Goal: Task Accomplishment & Management: Use online tool/utility

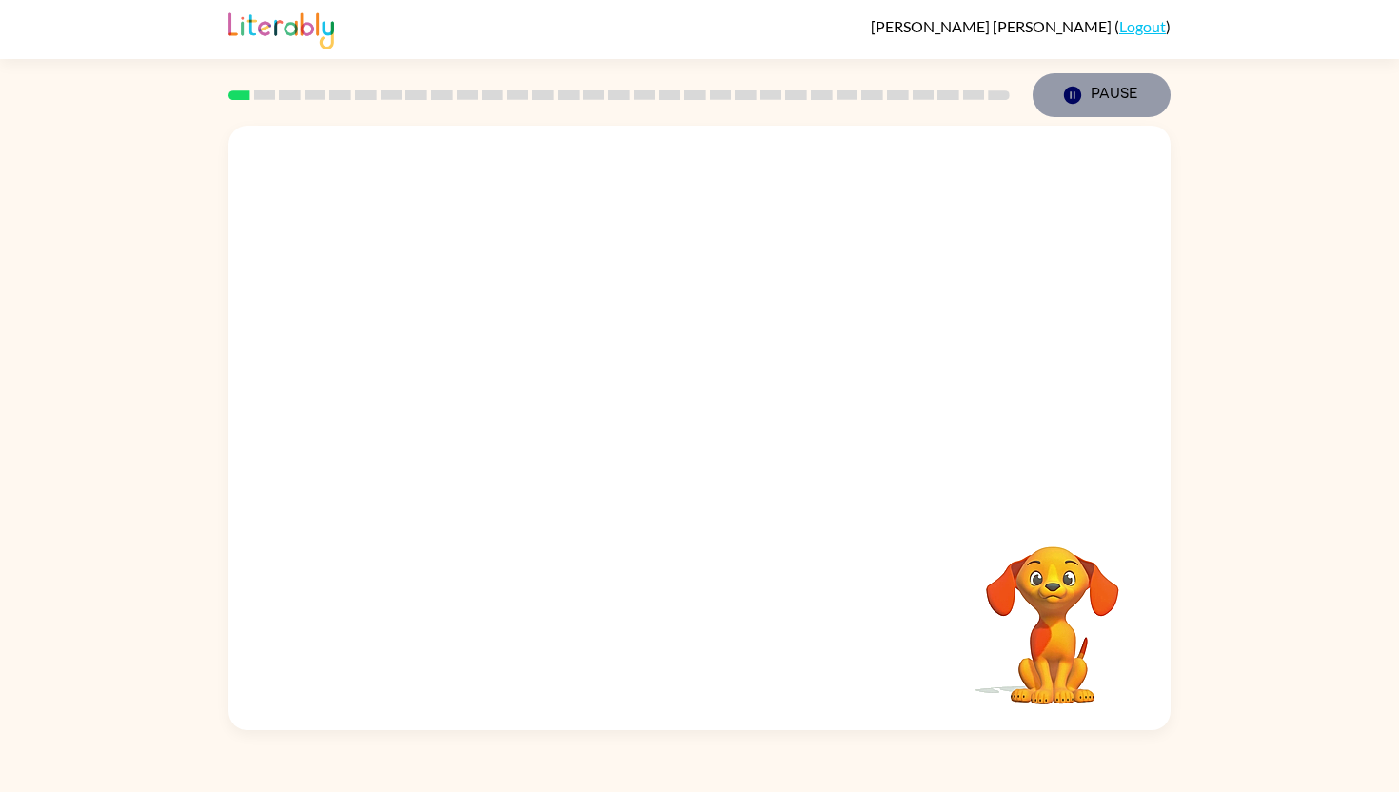
click at [1076, 91] on icon "button" at bounding box center [1072, 95] width 17 height 17
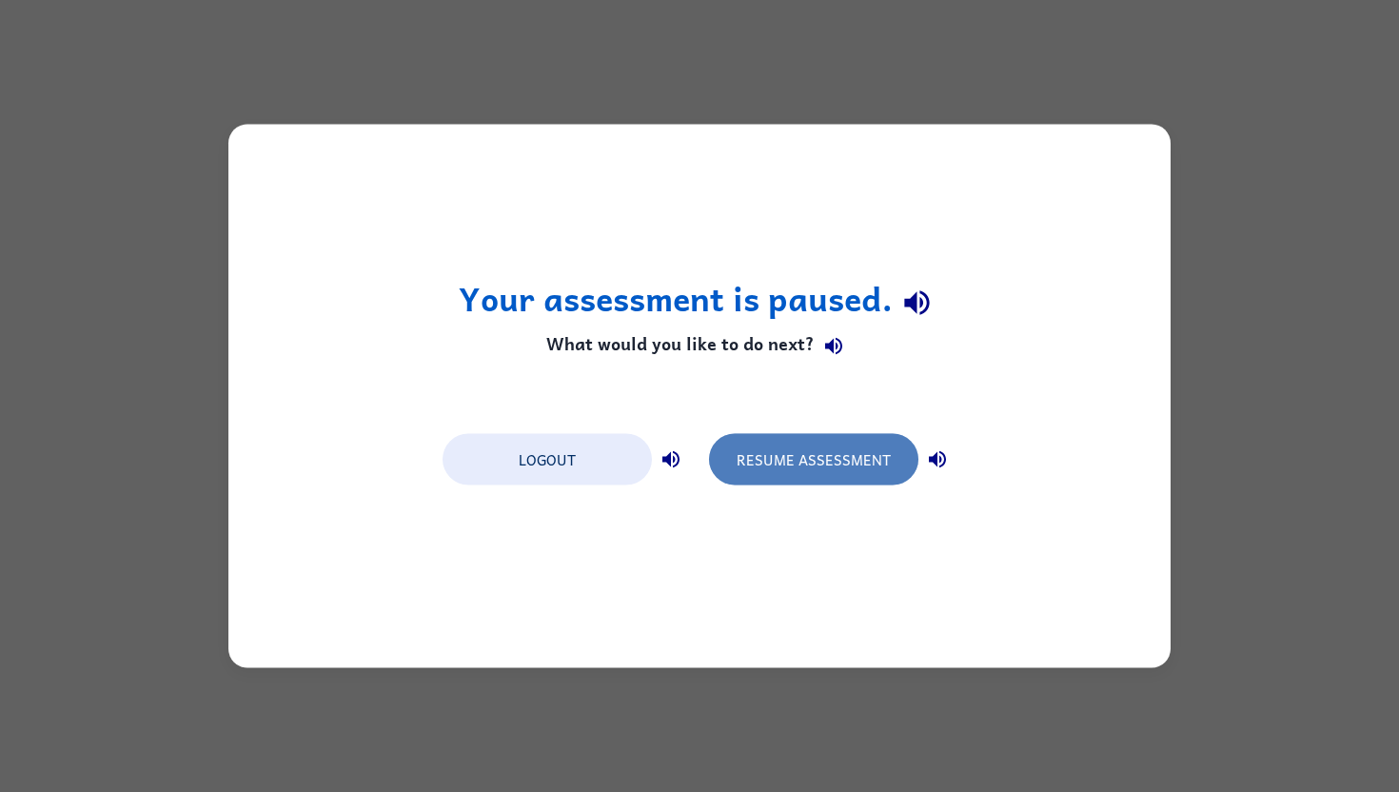
click at [872, 468] on button "Resume Assessment" at bounding box center [813, 459] width 209 height 51
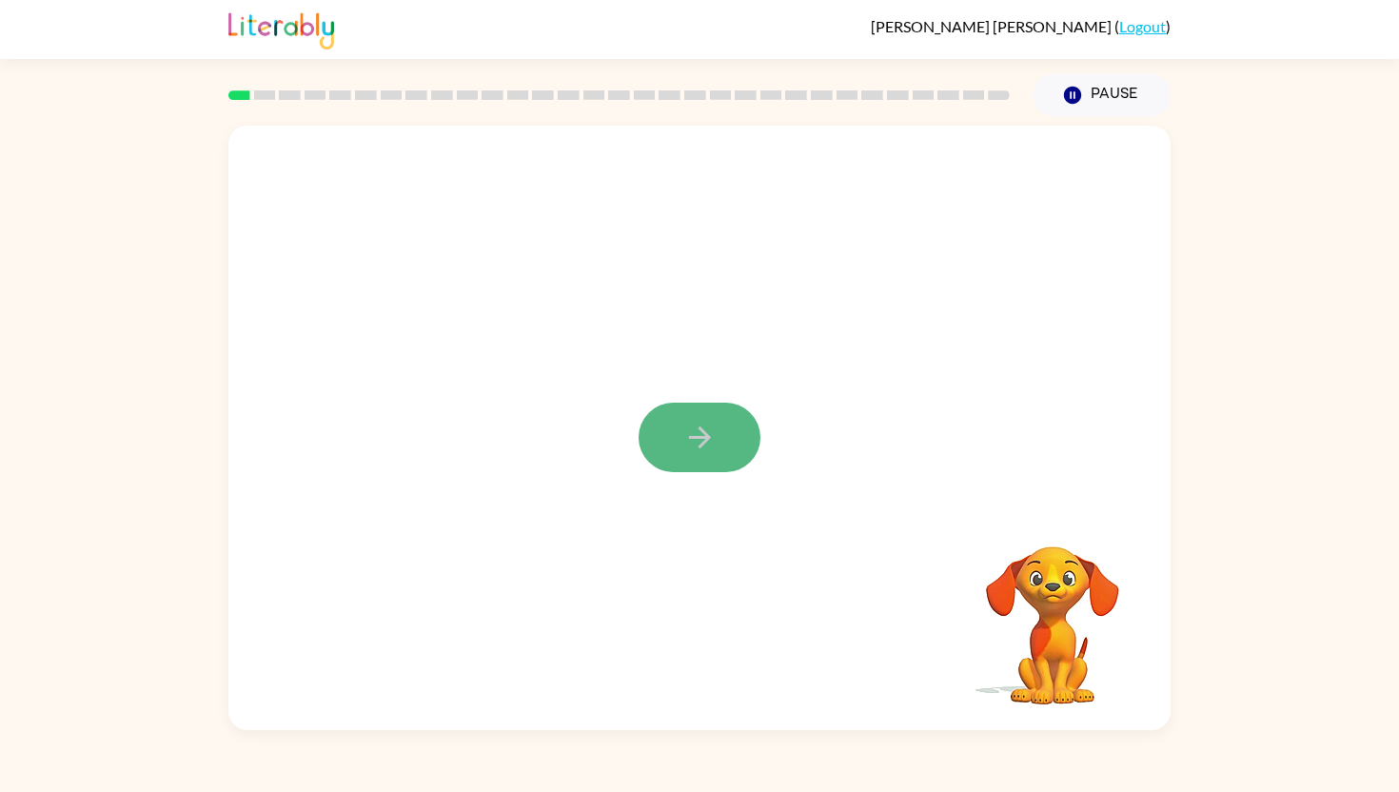
click at [700, 436] on icon "button" at bounding box center [699, 437] width 22 height 22
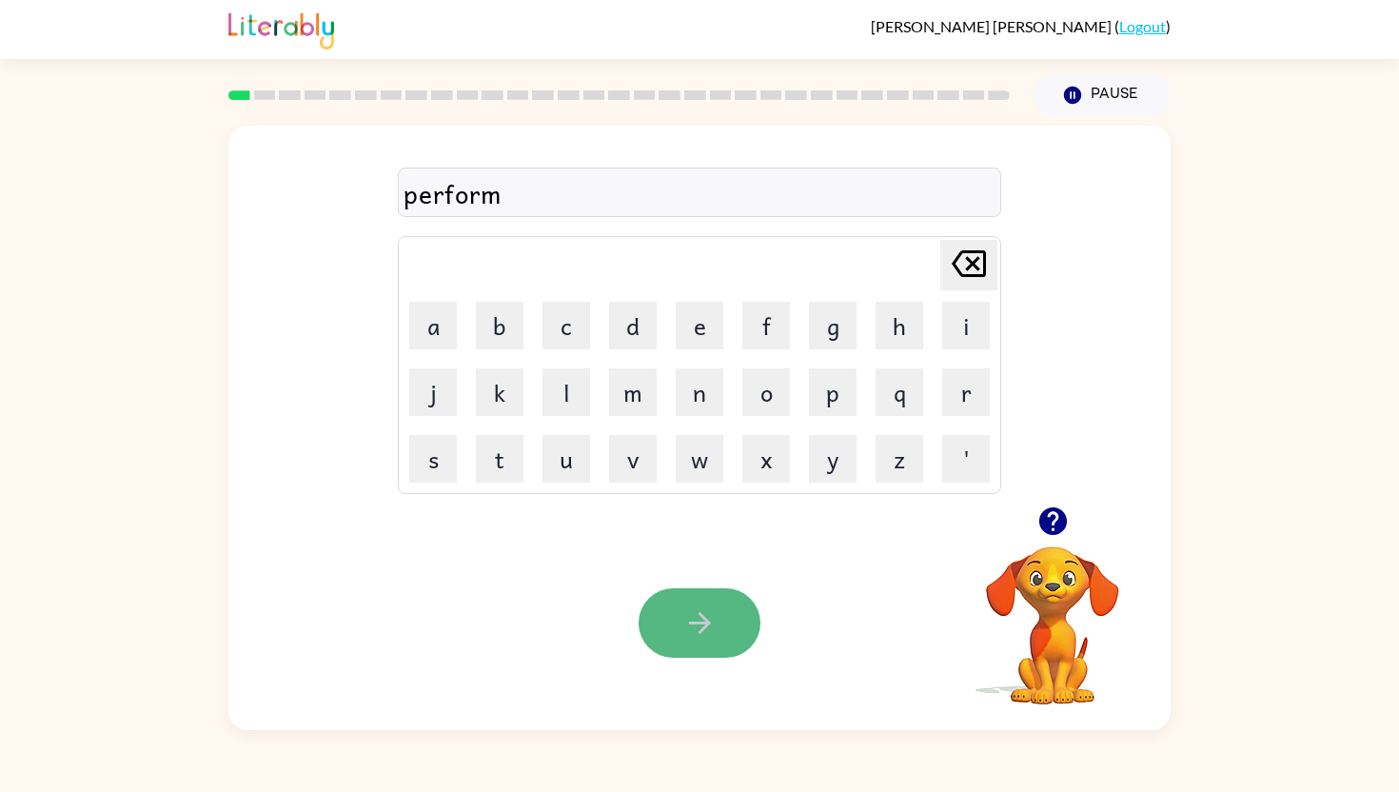
click at [721, 637] on button "button" at bounding box center [699, 622] width 122 height 69
click at [707, 643] on button "button" at bounding box center [699, 622] width 122 height 69
click at [722, 637] on button "button" at bounding box center [699, 622] width 122 height 69
click at [677, 633] on button "button" at bounding box center [699, 622] width 122 height 69
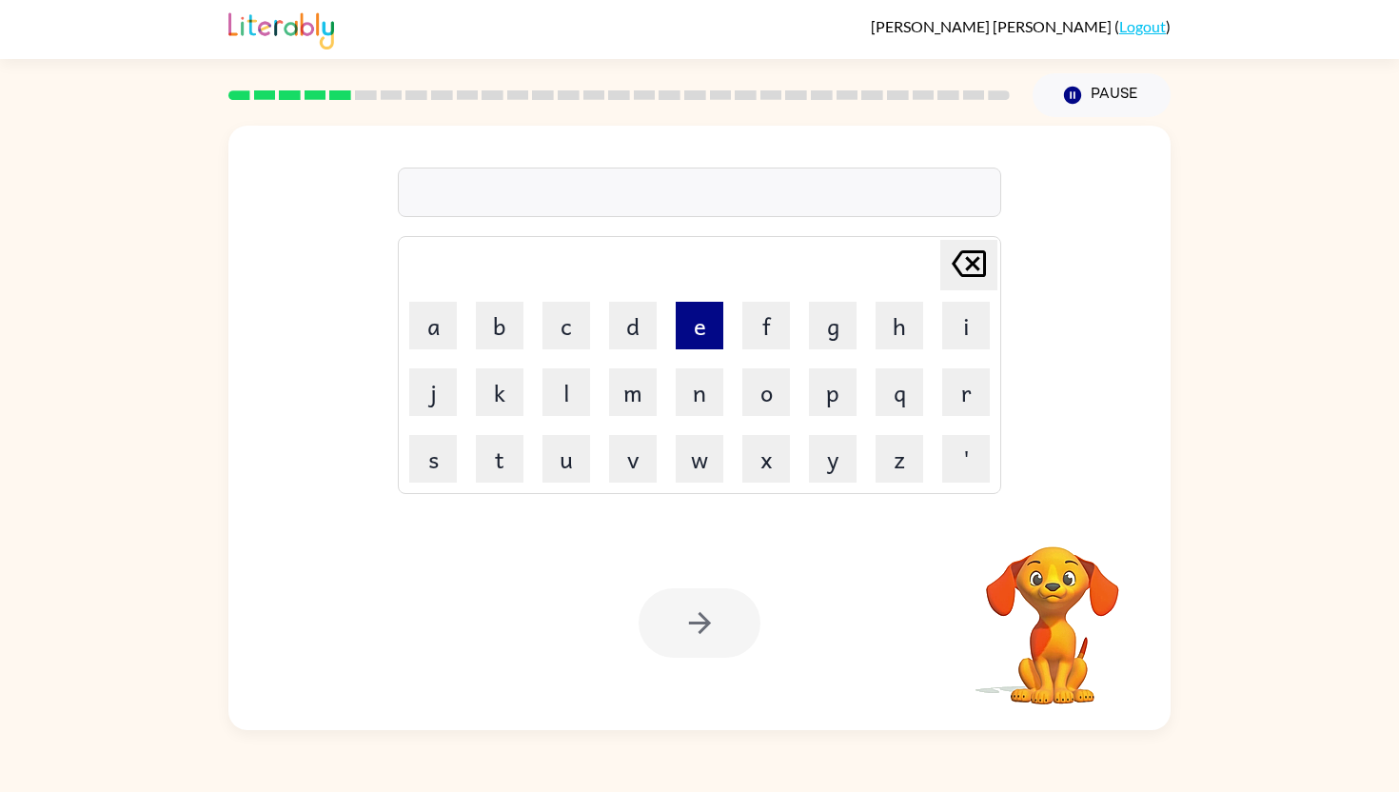
click at [705, 336] on button "e" at bounding box center [700, 326] width 48 height 48
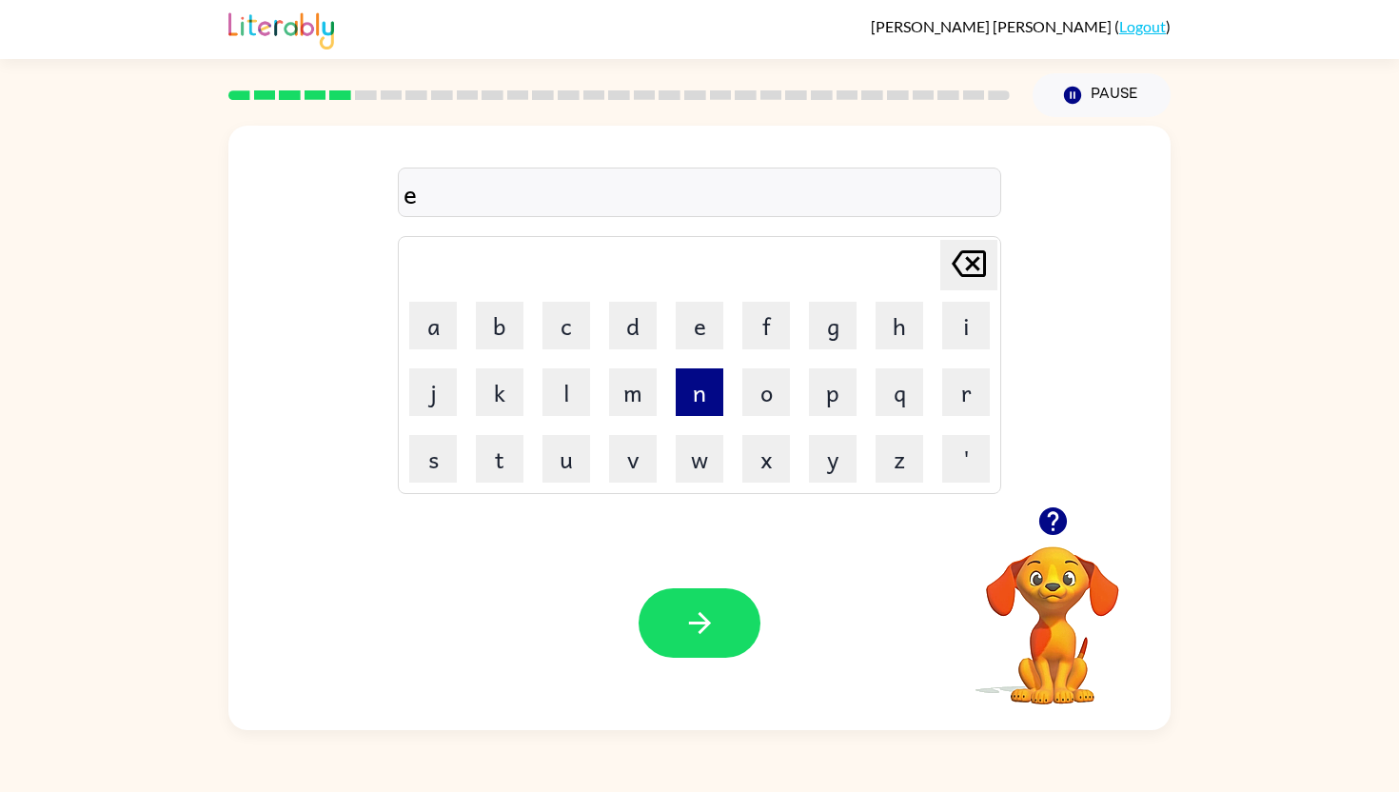
click at [694, 391] on button "n" at bounding box center [700, 392] width 48 height 48
click at [769, 402] on button "o" at bounding box center [766, 392] width 48 height 48
type button "o"
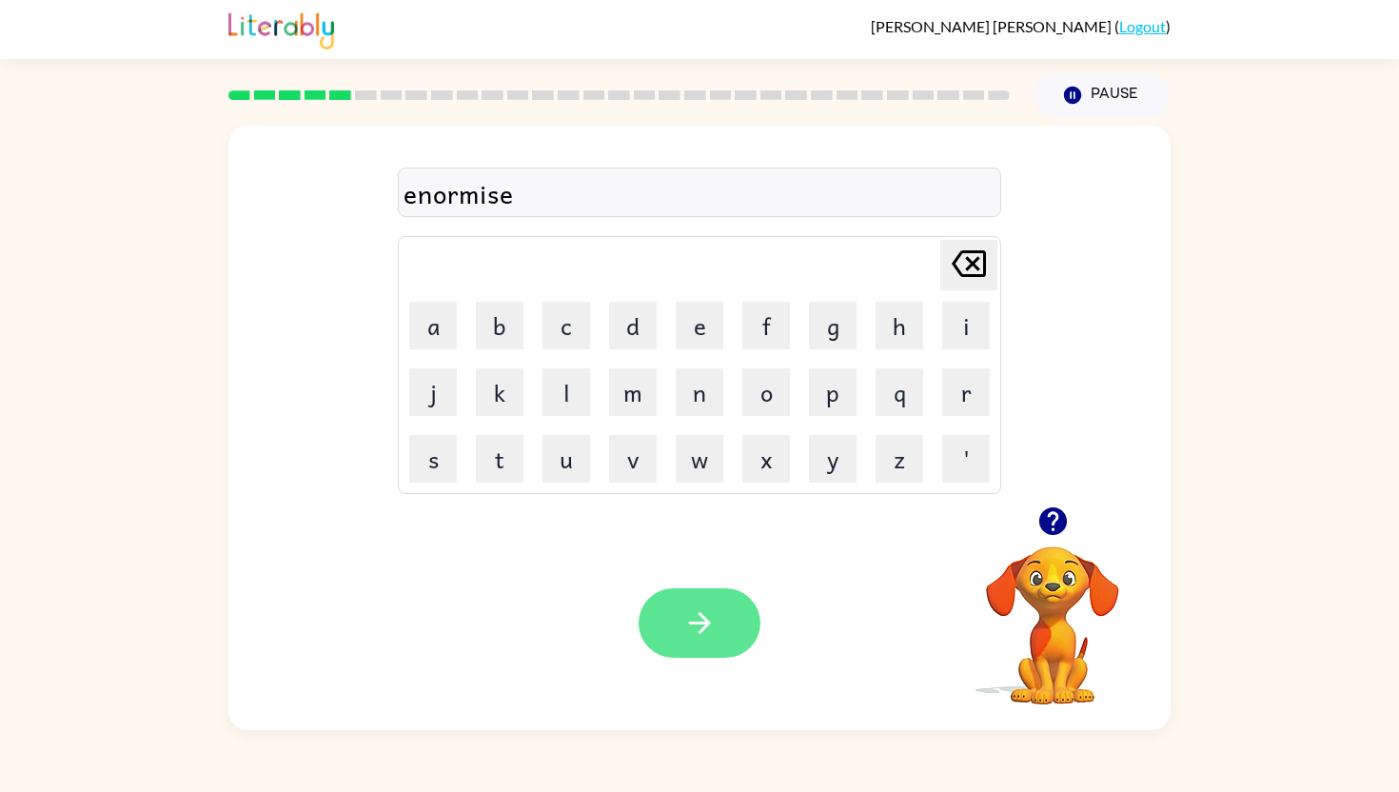
click at [685, 624] on icon "button" at bounding box center [699, 622] width 33 height 33
click at [733, 644] on button "button" at bounding box center [699, 622] width 122 height 69
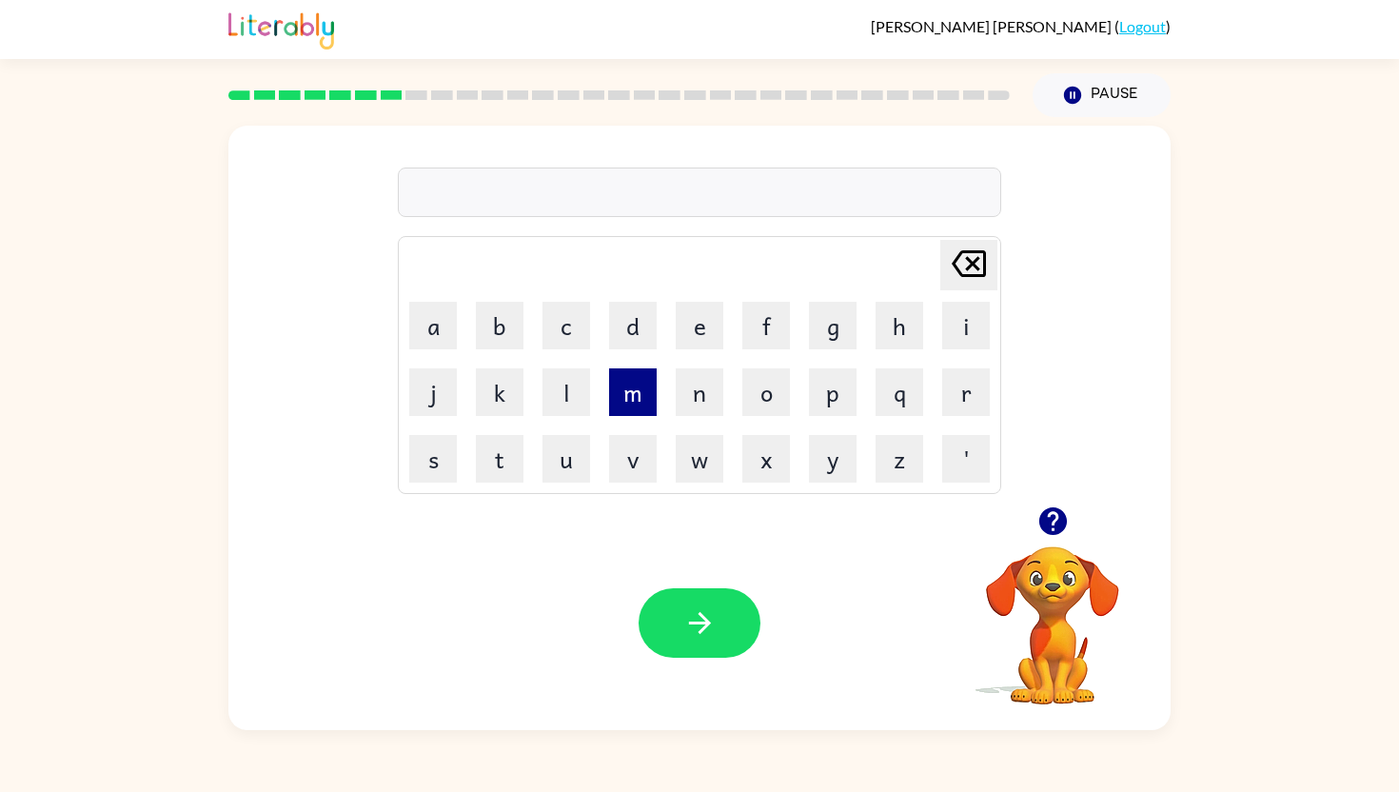
click at [633, 398] on button "m" at bounding box center [633, 392] width 48 height 48
click at [420, 319] on button "a" at bounding box center [433, 326] width 48 height 48
click at [825, 399] on button "p" at bounding box center [833, 392] width 48 height 48
click at [553, 392] on button "l" at bounding box center [566, 392] width 48 height 48
click at [694, 328] on button "e" at bounding box center [700, 326] width 48 height 48
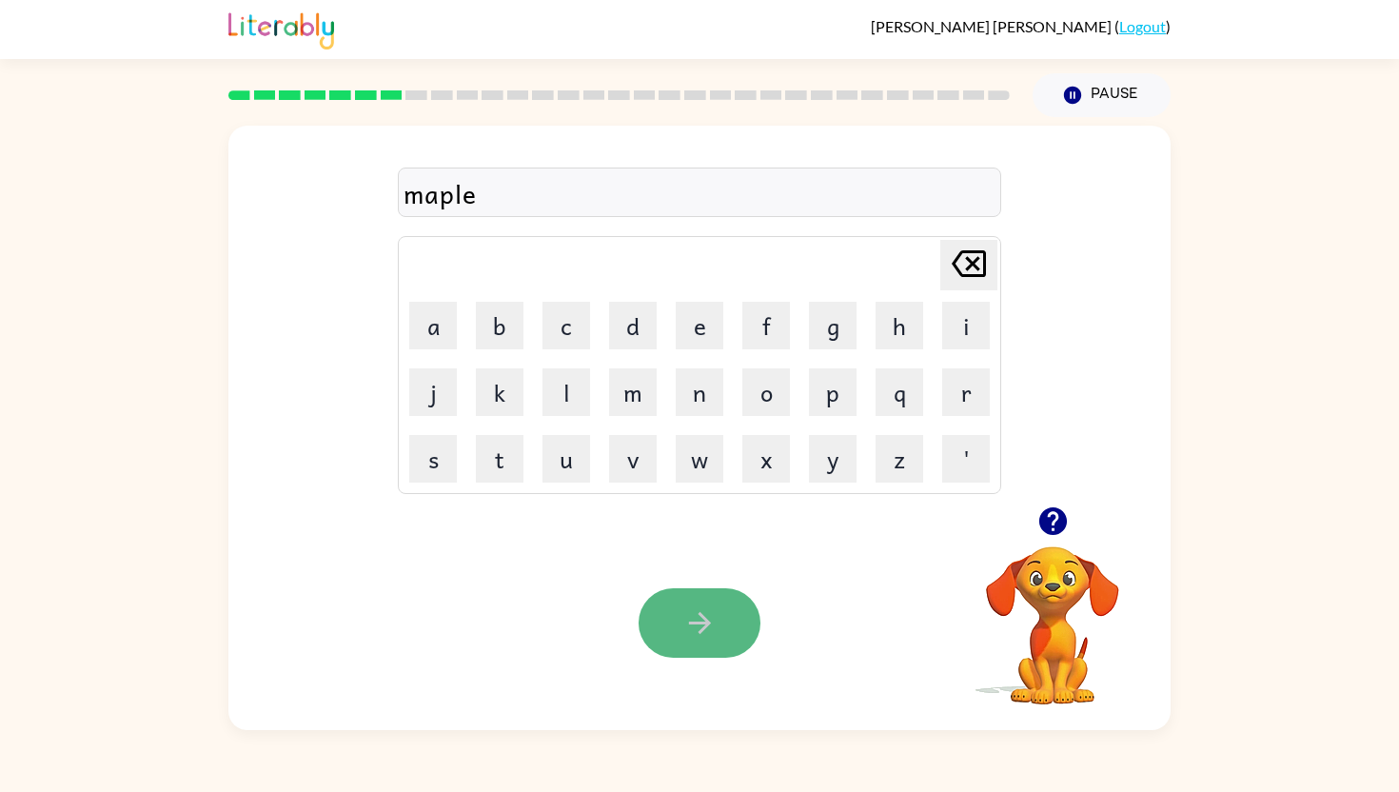
click at [686, 628] on icon "button" at bounding box center [699, 622] width 33 height 33
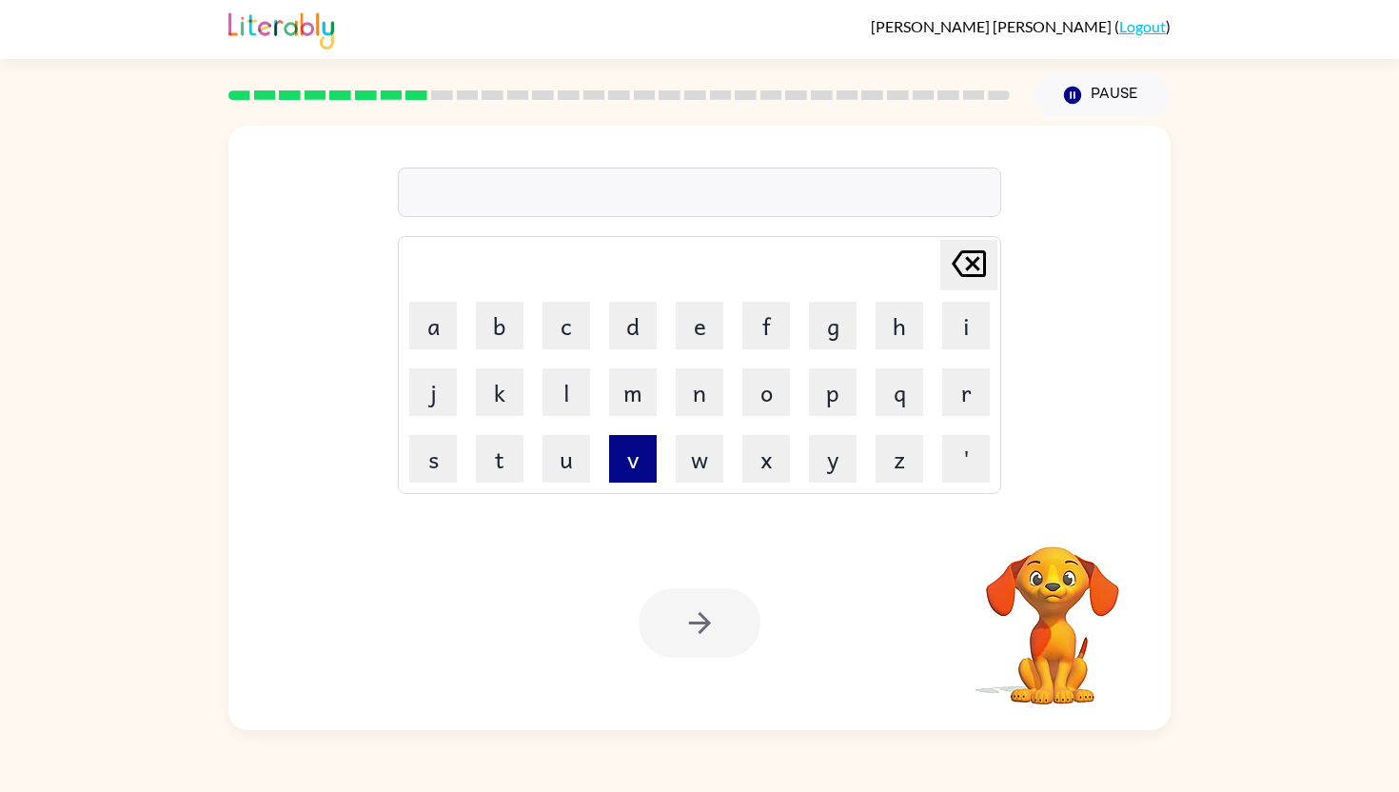
click at [644, 467] on button "v" at bounding box center [633, 459] width 48 height 48
click at [948, 327] on button "i" at bounding box center [966, 326] width 48 height 48
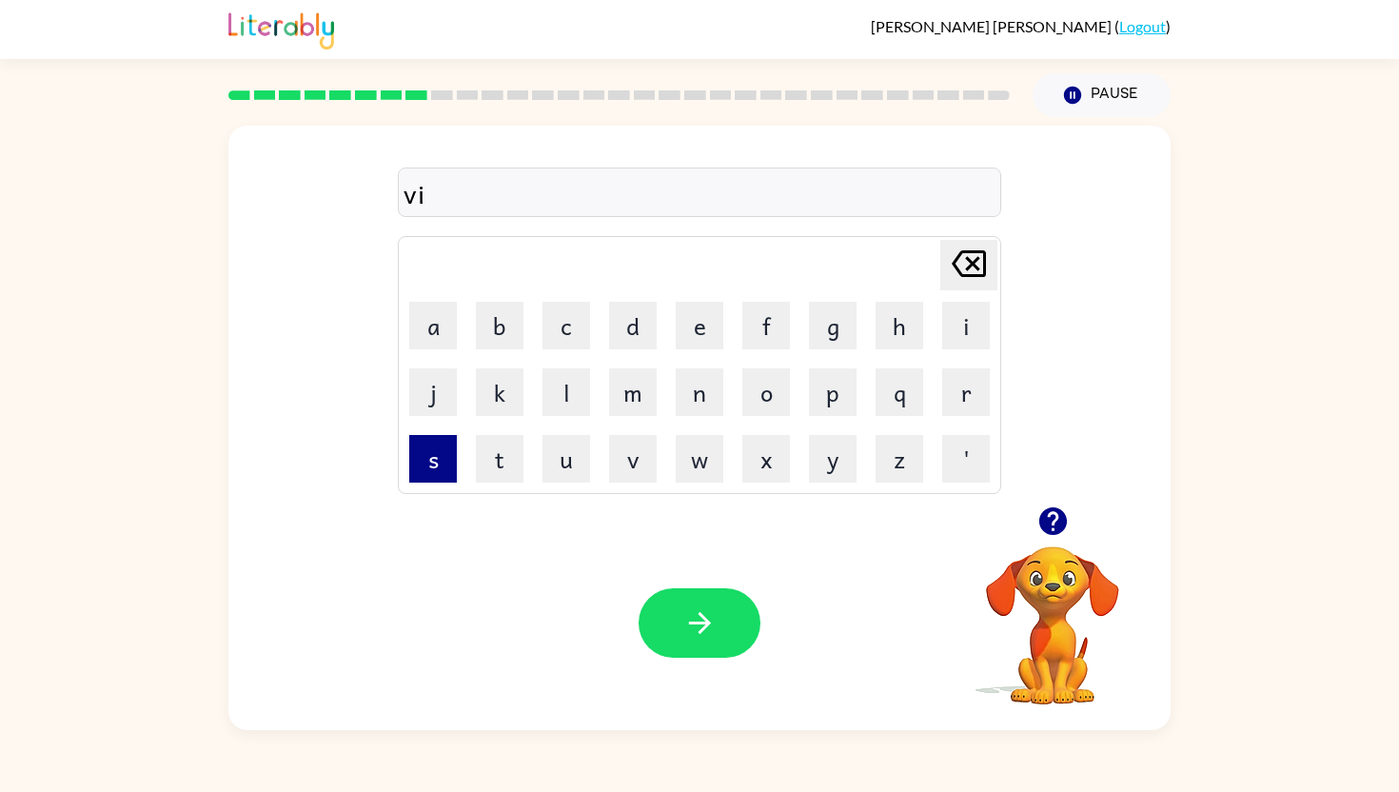
click at [445, 446] on button "s" at bounding box center [433, 459] width 48 height 48
click at [429, 338] on button "a" at bounding box center [433, 326] width 48 height 48
click at [505, 333] on button "b" at bounding box center [500, 326] width 48 height 48
click at [547, 393] on button "l" at bounding box center [566, 392] width 48 height 48
click at [690, 331] on button "e" at bounding box center [700, 326] width 48 height 48
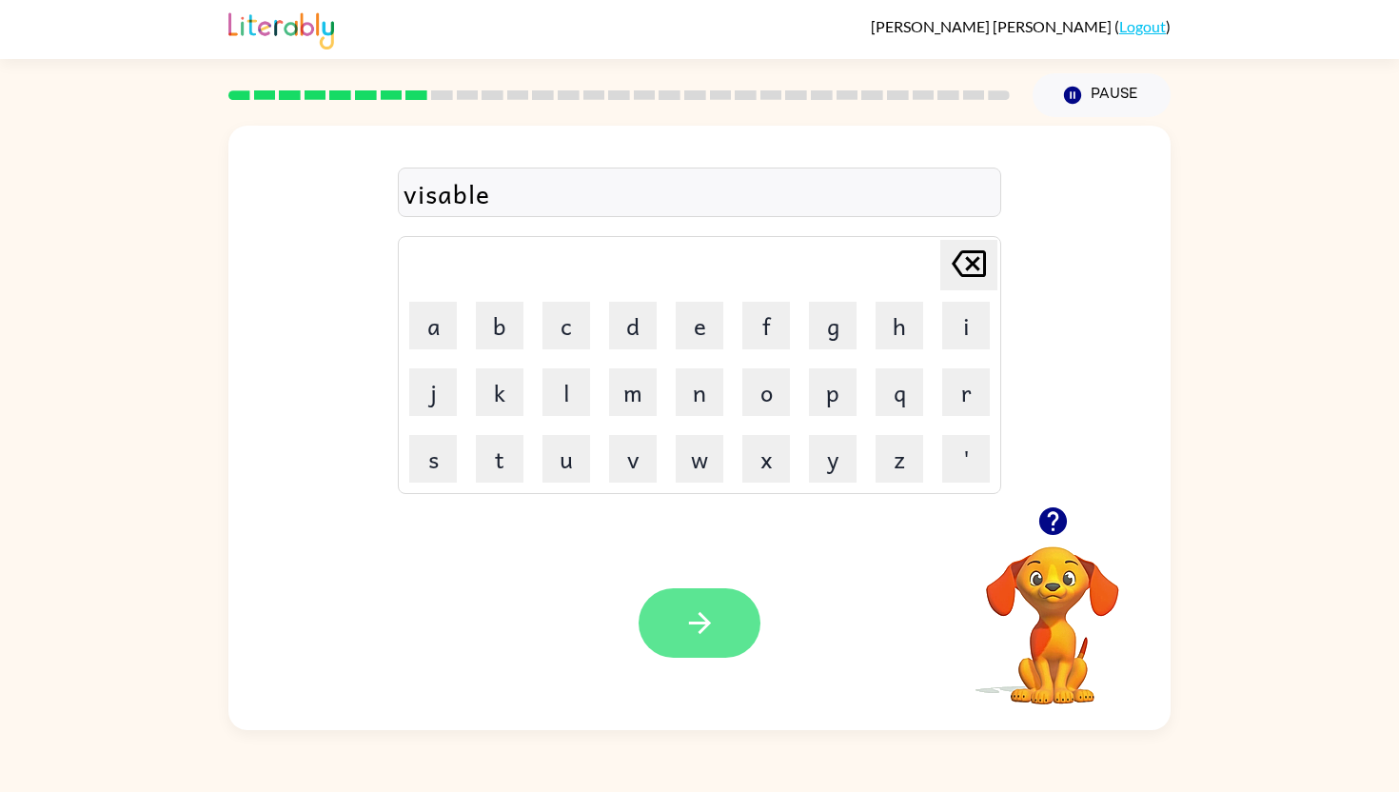
click at [679, 638] on button "button" at bounding box center [699, 622] width 122 height 69
click at [743, 629] on button "button" at bounding box center [699, 622] width 122 height 69
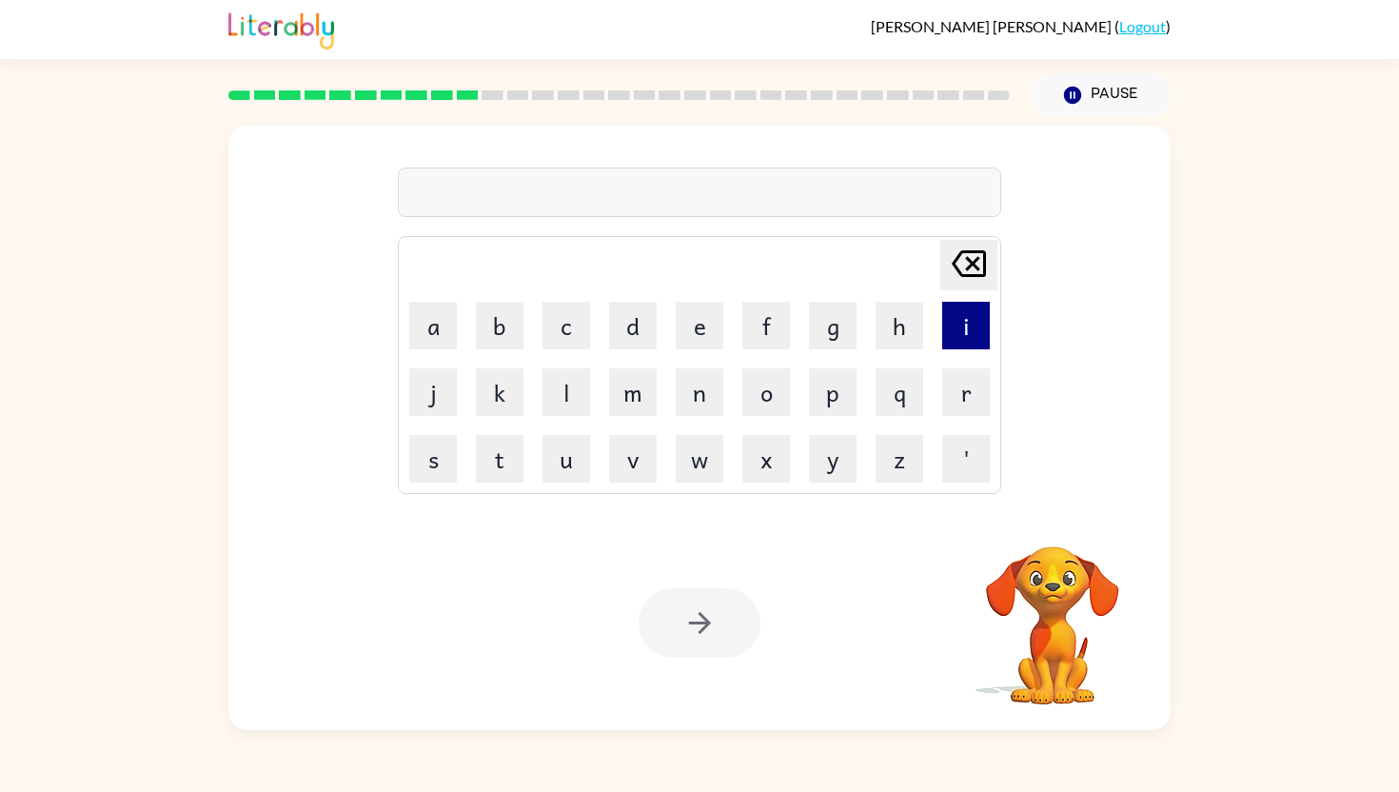
click at [962, 326] on button "i" at bounding box center [966, 326] width 48 height 48
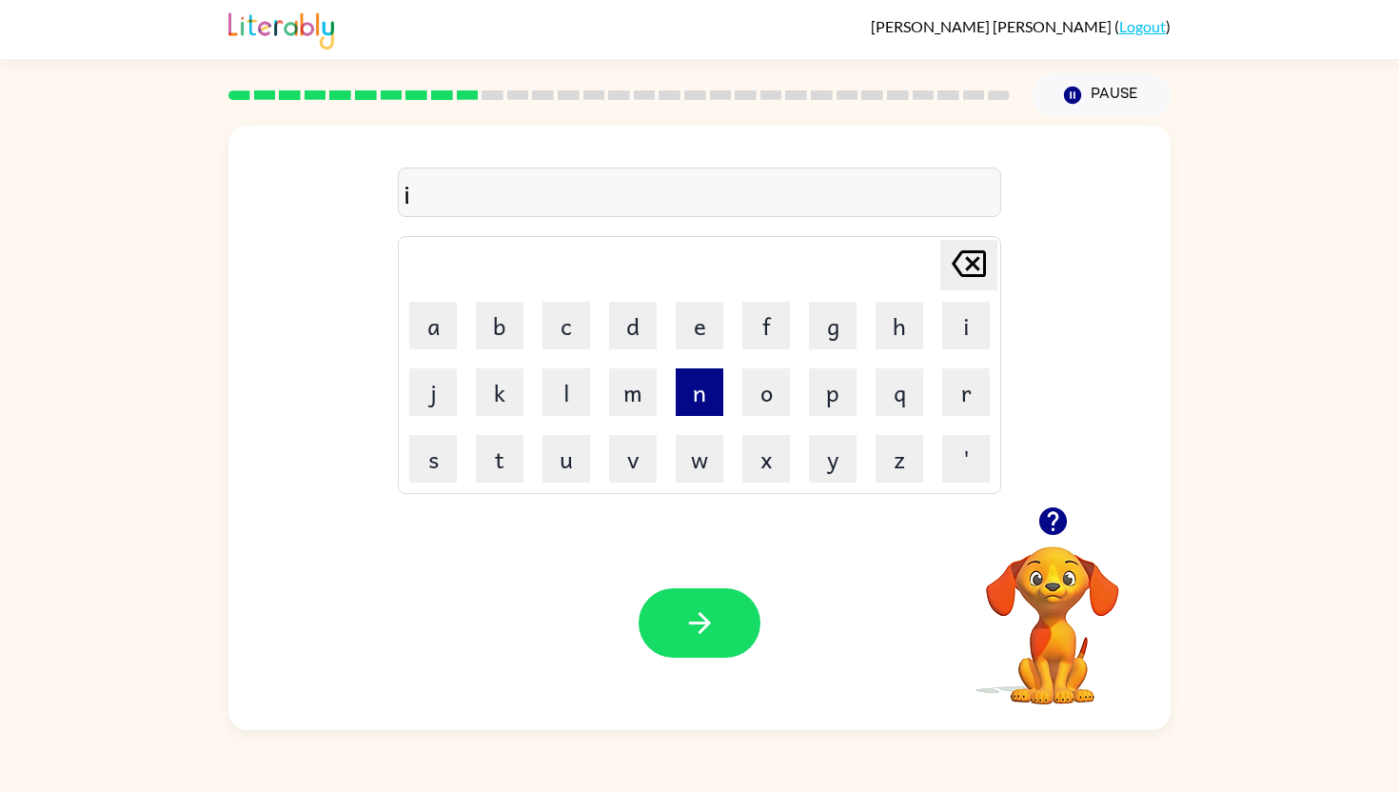
click at [713, 386] on button "n" at bounding box center [700, 392] width 48 height 48
click at [575, 326] on button "c" at bounding box center [566, 326] width 48 height 48
click at [692, 329] on button "e" at bounding box center [700, 326] width 48 height 48
click at [964, 411] on button "r" at bounding box center [966, 392] width 48 height 48
click at [489, 466] on button "t" at bounding box center [500, 459] width 48 height 48
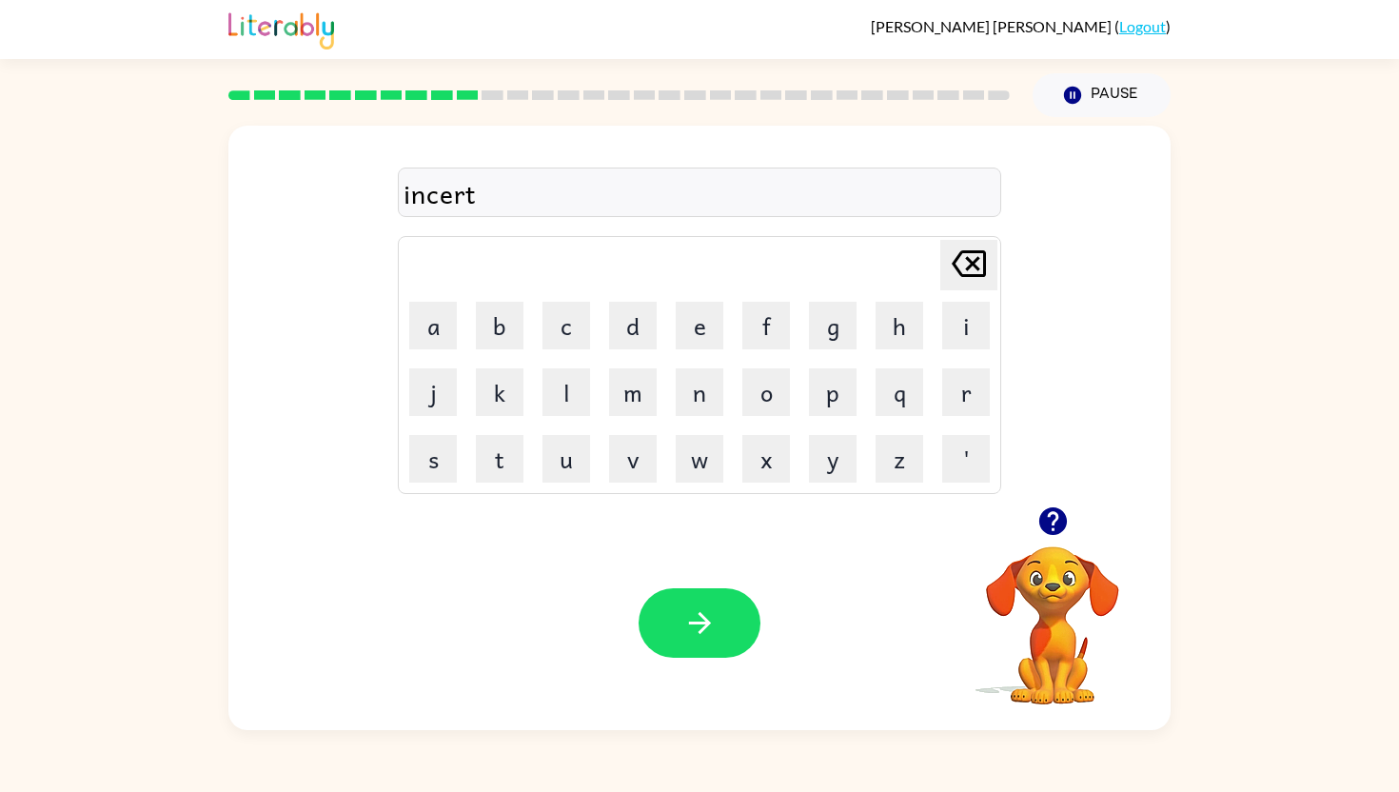
click at [438, 200] on div "incert" at bounding box center [699, 193] width 592 height 40
click at [715, 634] on icon "button" at bounding box center [699, 622] width 33 height 33
click at [700, 639] on button "button" at bounding box center [699, 622] width 122 height 69
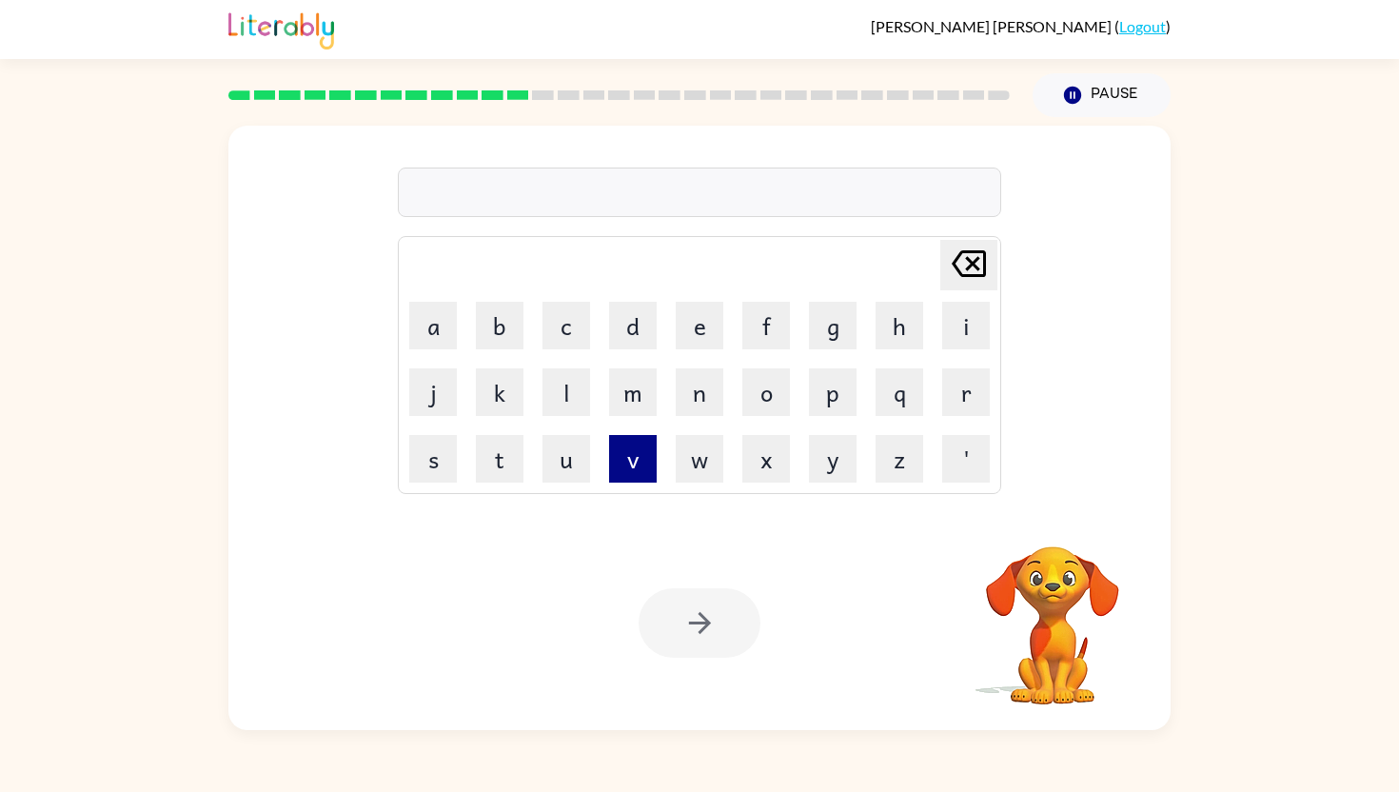
click at [630, 460] on button "v" at bounding box center [633, 459] width 48 height 48
click at [760, 399] on button "o" at bounding box center [766, 392] width 48 height 48
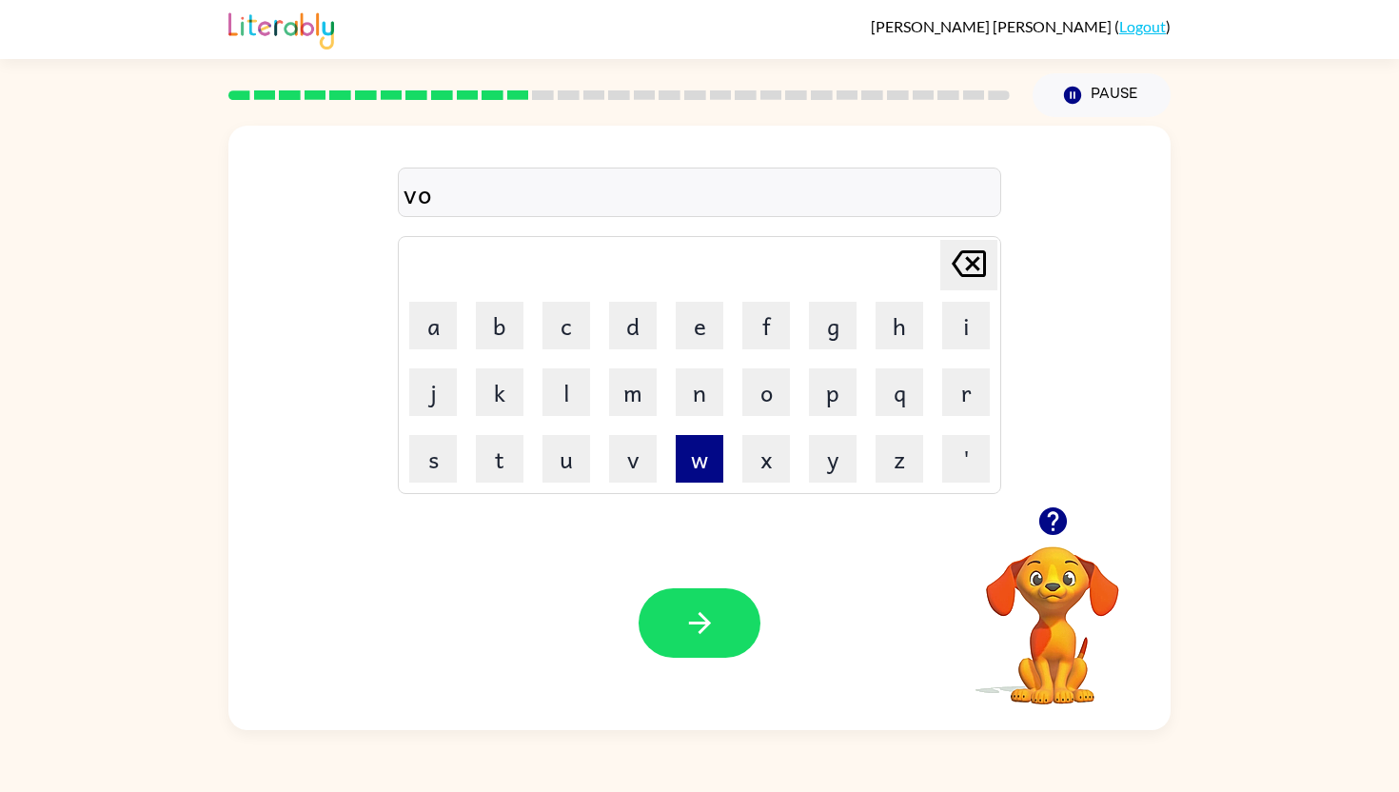
click at [706, 456] on button "w" at bounding box center [700, 459] width 48 height 48
click at [713, 324] on button "e" at bounding box center [700, 326] width 48 height 48
click at [578, 397] on button "l" at bounding box center [566, 392] width 48 height 48
click at [980, 260] on icon "[PERSON_NAME] last character input" at bounding box center [969, 264] width 46 height 46
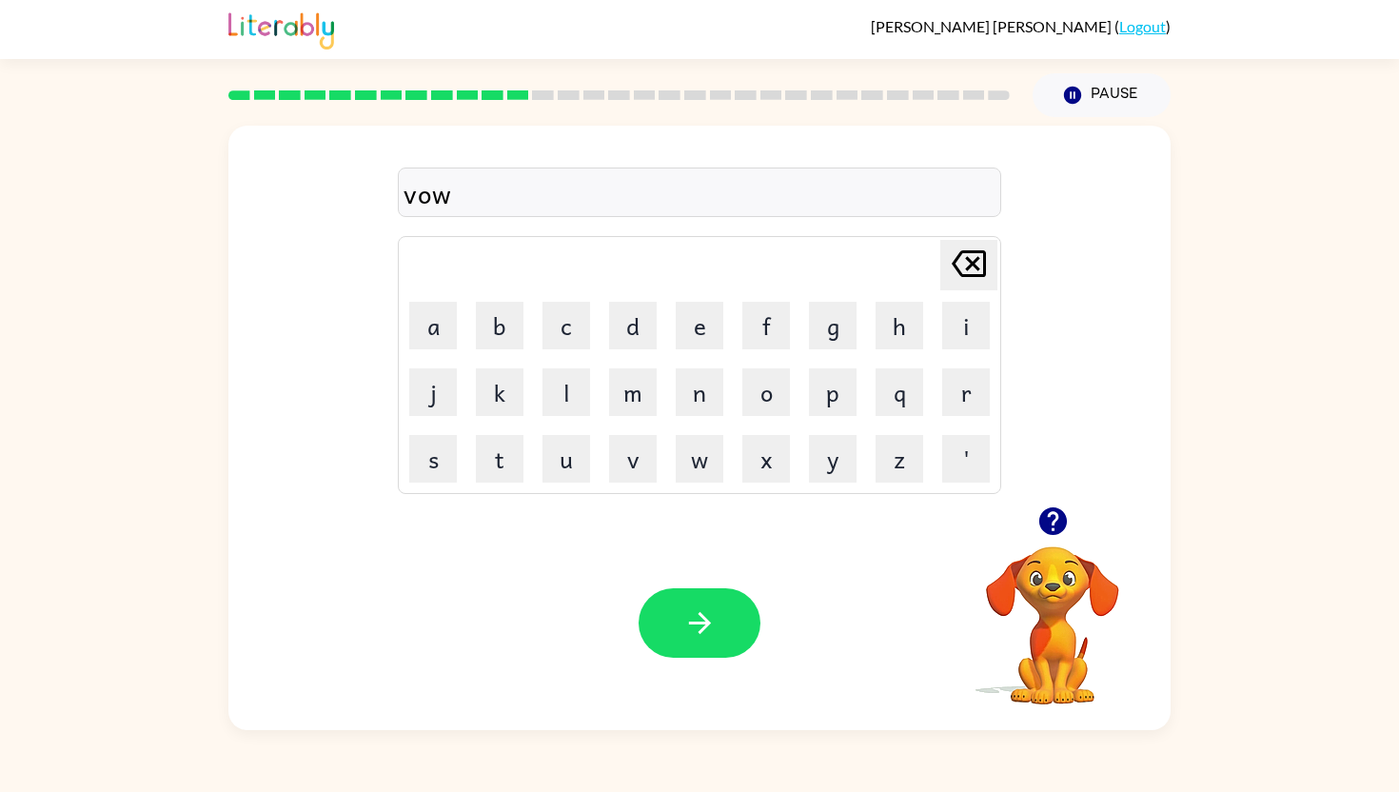
click at [980, 260] on icon "[PERSON_NAME] last character input" at bounding box center [969, 264] width 46 height 46
type button "delete"
click at [695, 622] on icon "button" at bounding box center [699, 623] width 22 height 22
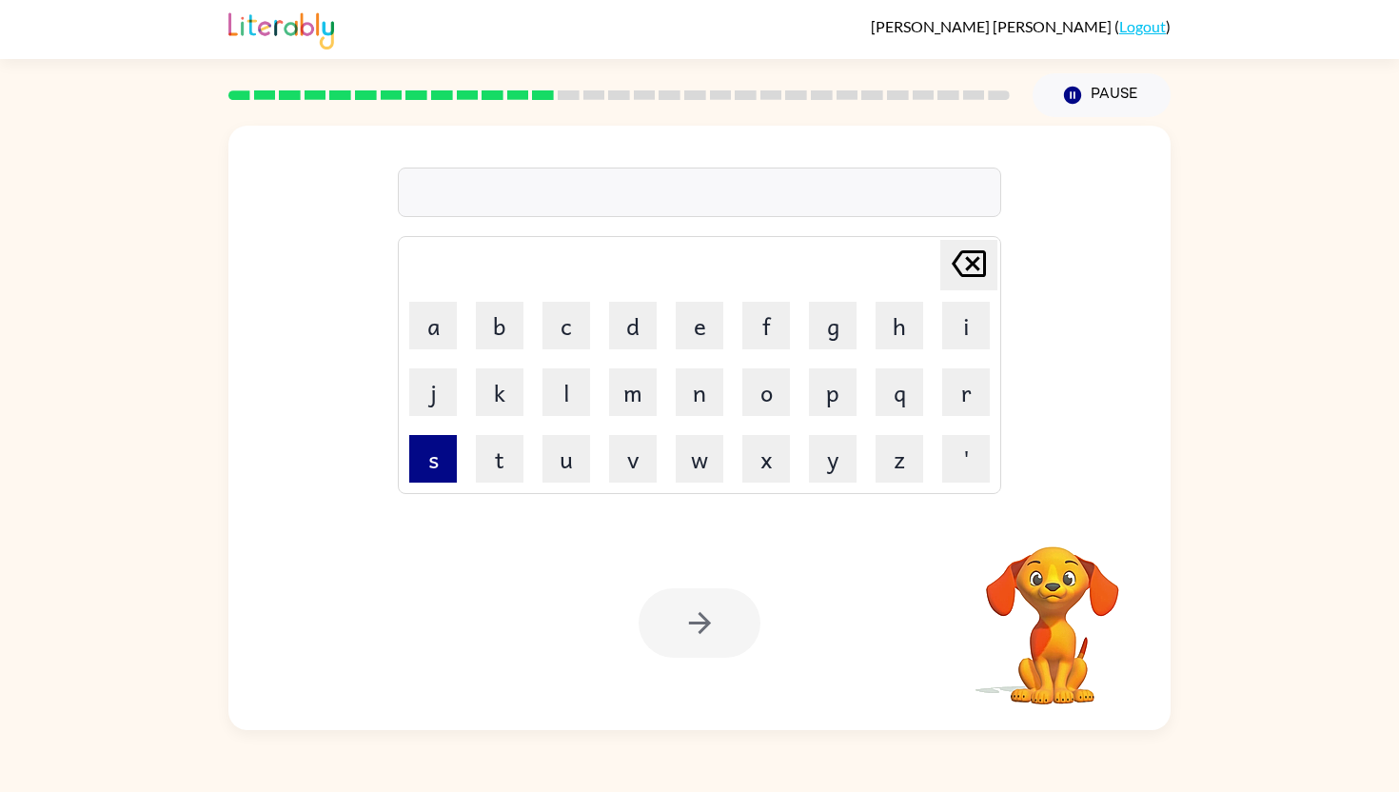
click at [428, 451] on button "s" at bounding box center [433, 459] width 48 height 48
click at [697, 449] on button "w" at bounding box center [700, 459] width 48 height 48
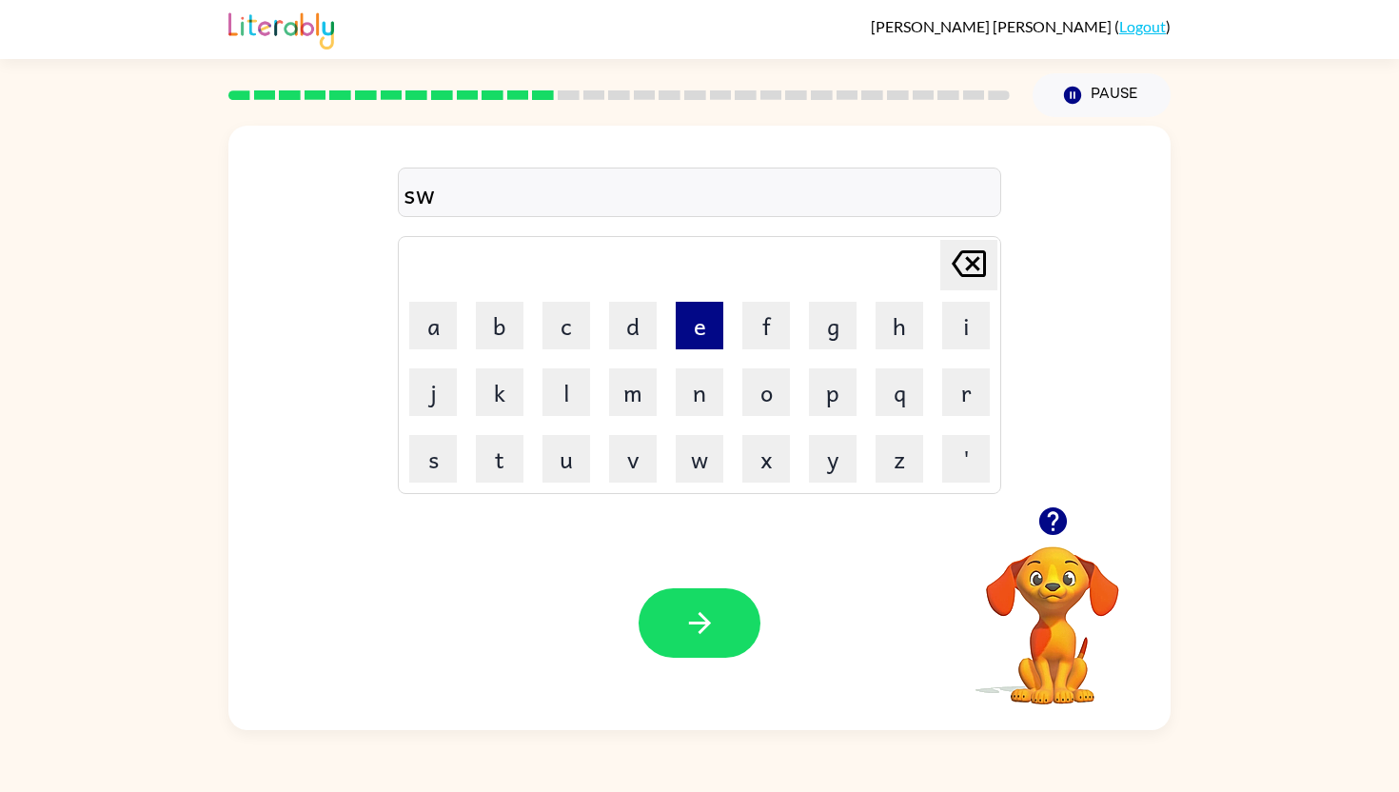
click at [707, 338] on button "e" at bounding box center [700, 326] width 48 height 48
click at [508, 455] on button "t" at bounding box center [500, 459] width 48 height 48
click at [688, 385] on button "n" at bounding box center [700, 392] width 48 height 48
click at [962, 317] on button "i" at bounding box center [966, 326] width 48 height 48
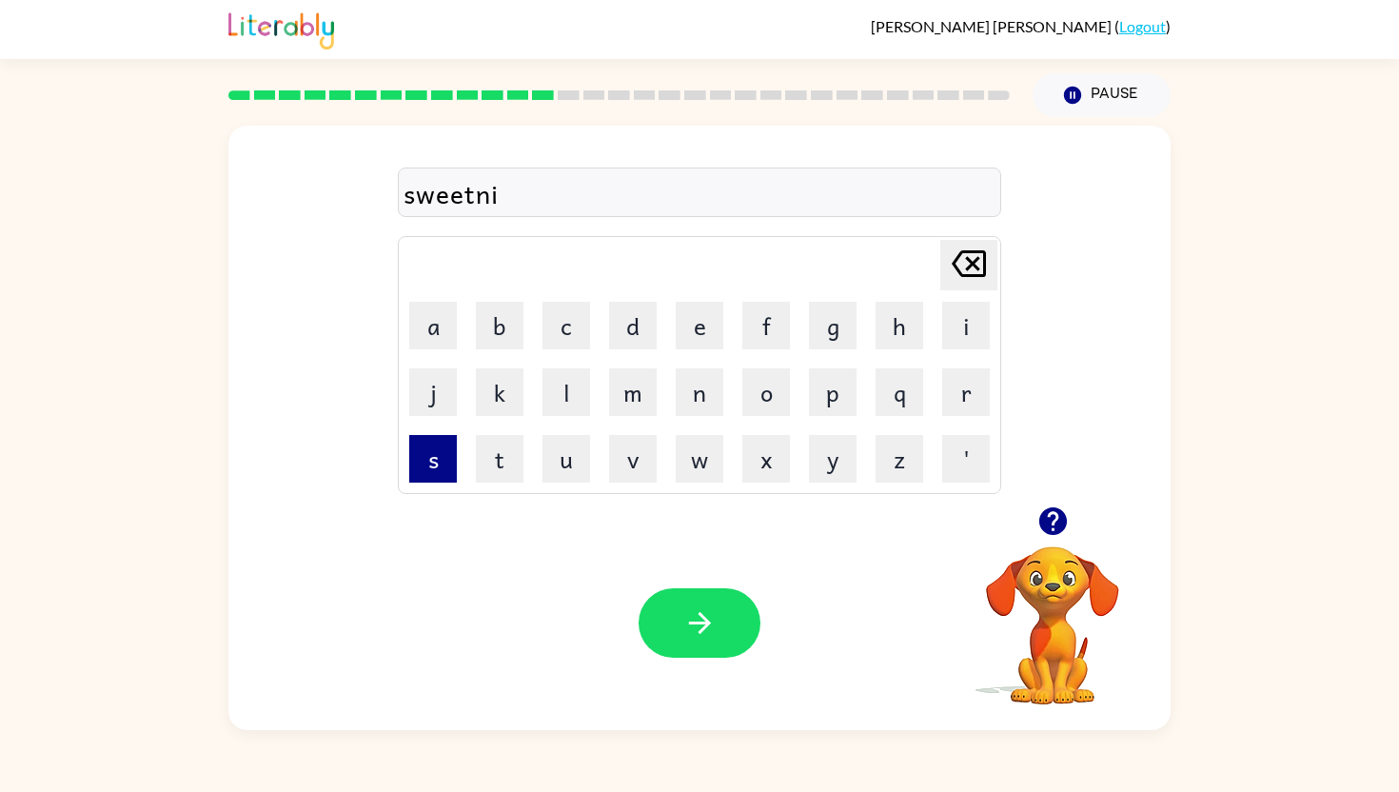
click at [435, 460] on button "s" at bounding box center [433, 459] width 48 height 48
click at [965, 268] on icon "[PERSON_NAME] last character input" at bounding box center [969, 264] width 46 height 46
click at [433, 474] on button "s" at bounding box center [433, 459] width 48 height 48
click at [891, 332] on button "h" at bounding box center [899, 326] width 48 height 48
click at [974, 262] on icon at bounding box center [968, 263] width 34 height 27
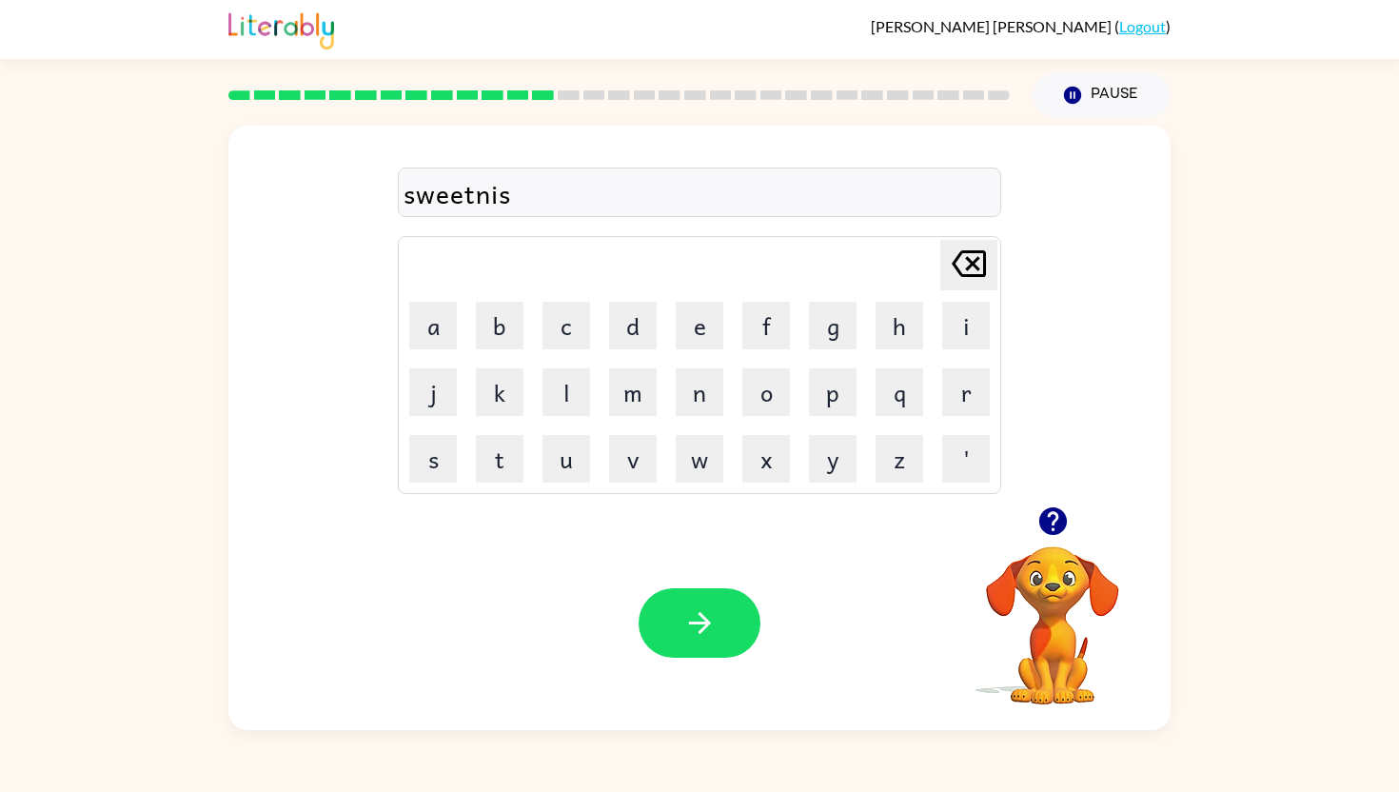
click at [974, 263] on icon at bounding box center [968, 263] width 34 height 27
click at [428, 468] on button "s" at bounding box center [433, 459] width 48 height 48
click at [686, 332] on button "e" at bounding box center [700, 326] width 48 height 48
click at [950, 261] on icon "[PERSON_NAME] last character input" at bounding box center [969, 264] width 46 height 46
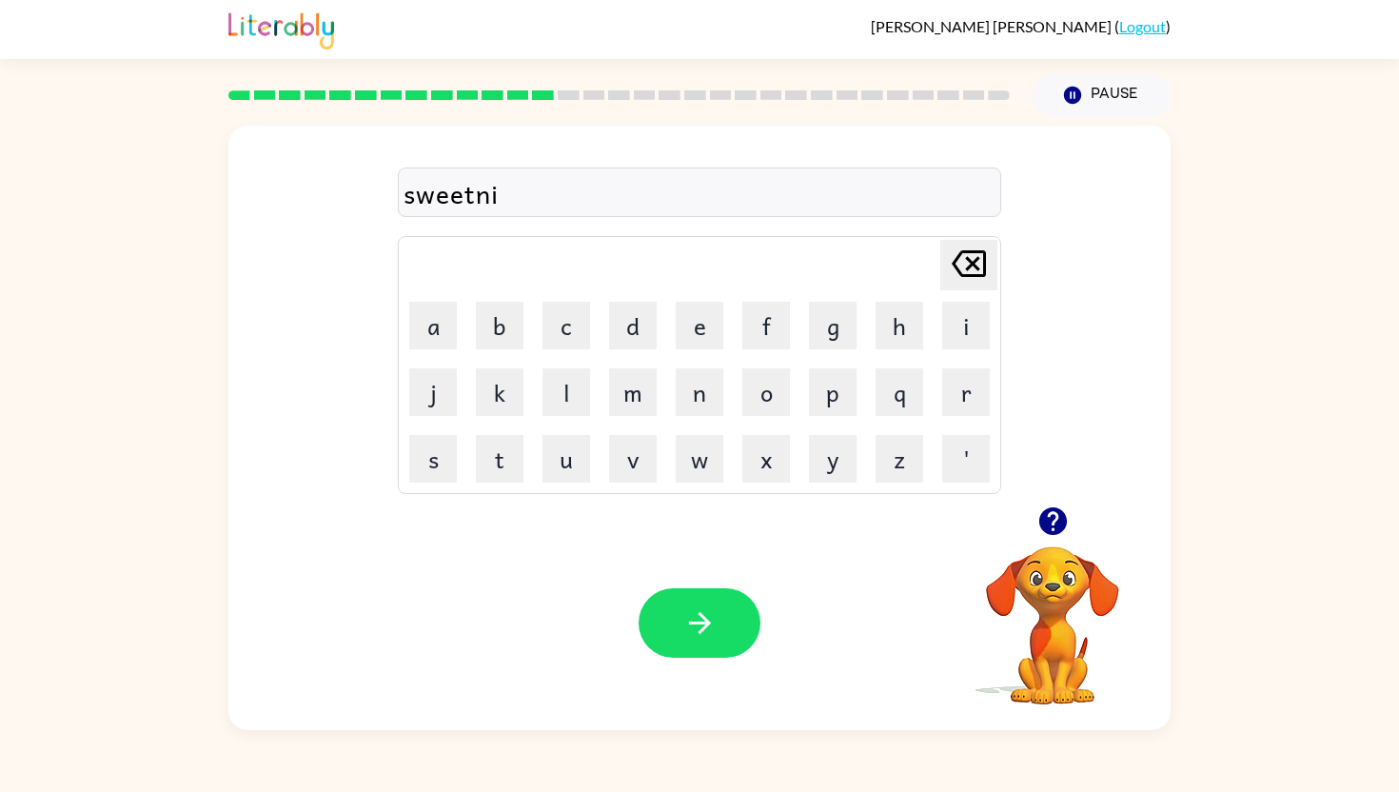
drag, startPoint x: 1069, startPoint y: 552, endPoint x: 1058, endPoint y: 565, distance: 17.5
click at [1068, 554] on video "Your browser must support playing .mp4 files to use Literably. Please try using…" at bounding box center [1052, 612] width 190 height 190
click at [1047, 603] on video "Your browser must support playing .mp4 files to use Literably. Please try using…" at bounding box center [1052, 612] width 190 height 190
click at [573, 197] on div "sweetnise" at bounding box center [699, 193] width 592 height 40
click at [572, 197] on div "sweetnise" at bounding box center [699, 193] width 592 height 40
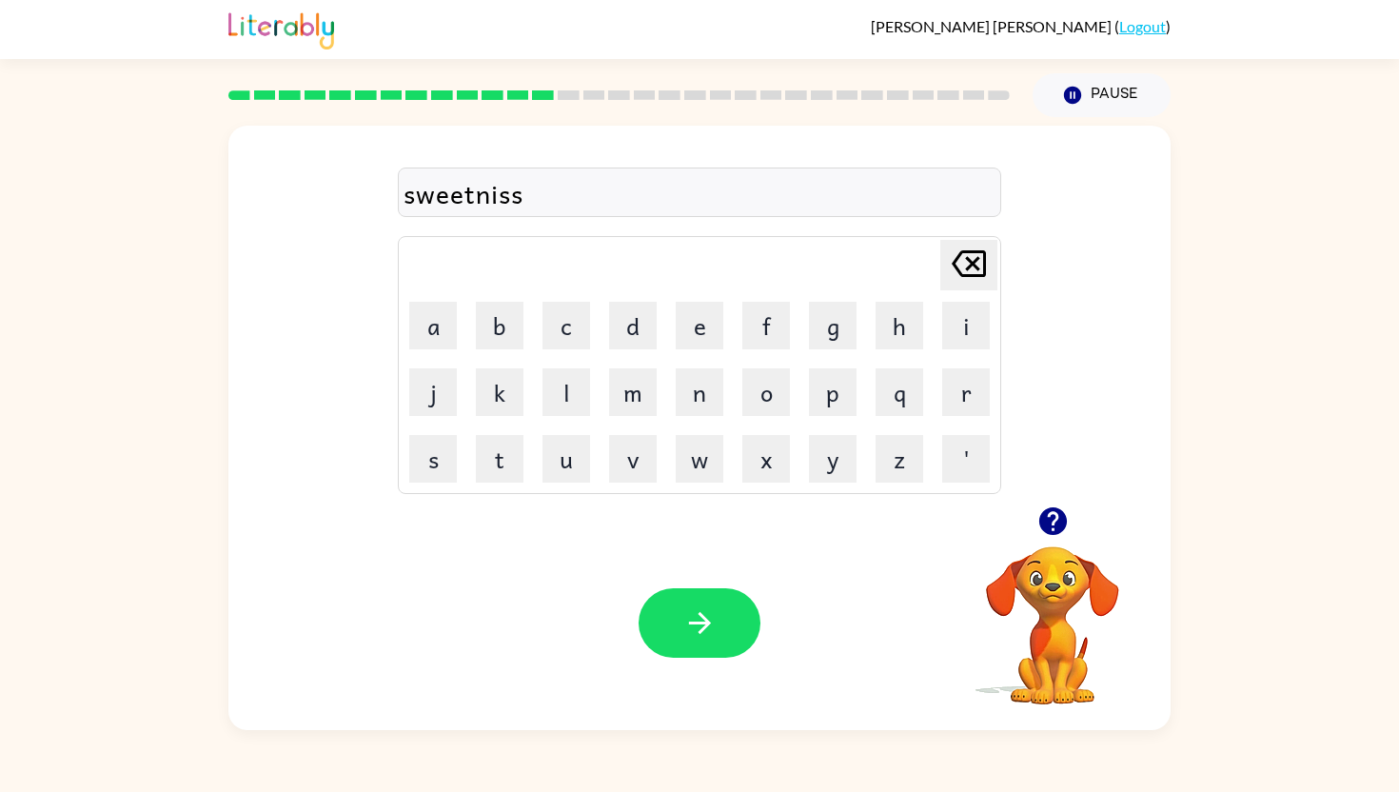
click at [719, 679] on div "Your browser must support playing .mp4 files to use Literably. Please try using…" at bounding box center [699, 623] width 942 height 214
click at [716, 621] on button "button" at bounding box center [699, 622] width 122 height 69
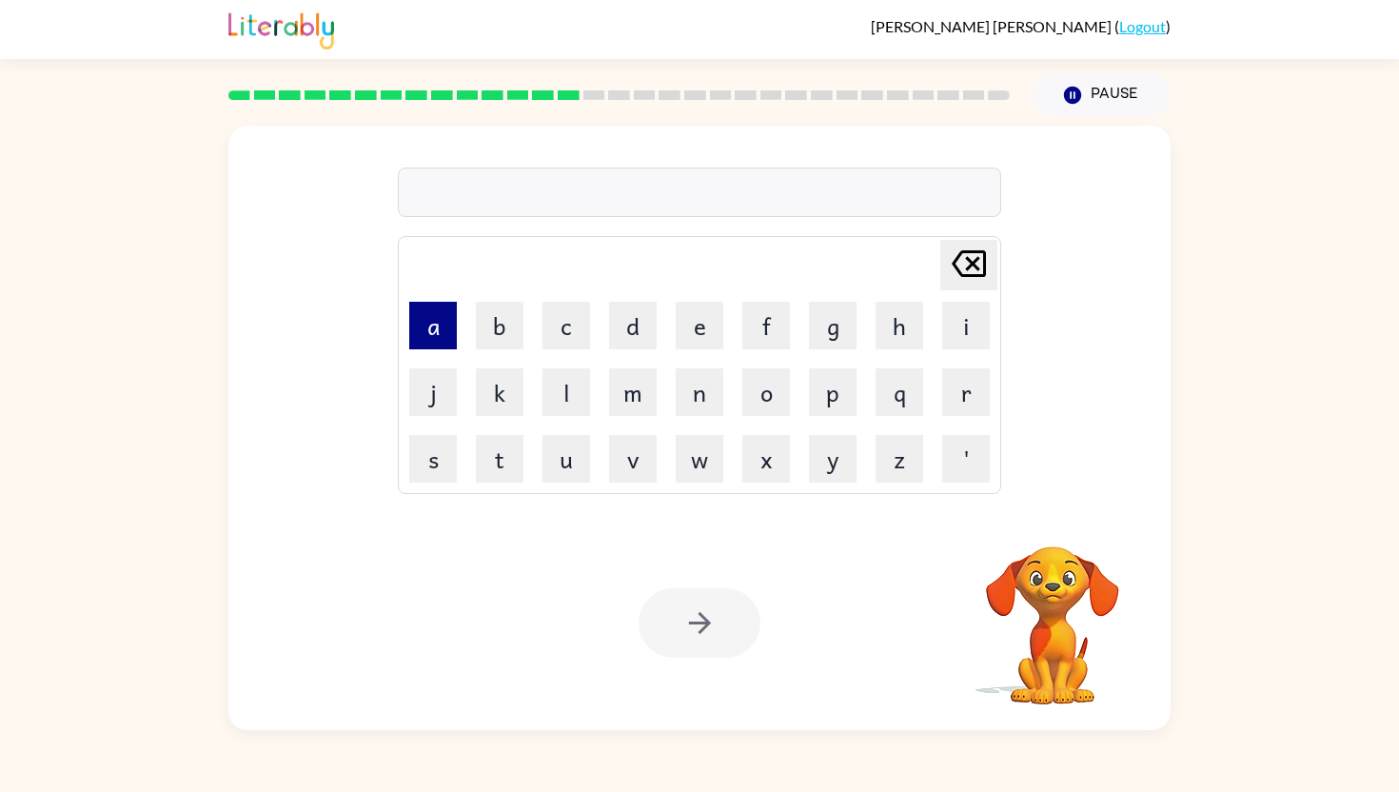
click at [444, 332] on button "a" at bounding box center [433, 326] width 48 height 48
click at [562, 330] on button "c" at bounding box center [566, 326] width 48 height 48
click at [755, 389] on button "o" at bounding box center [766, 392] width 48 height 48
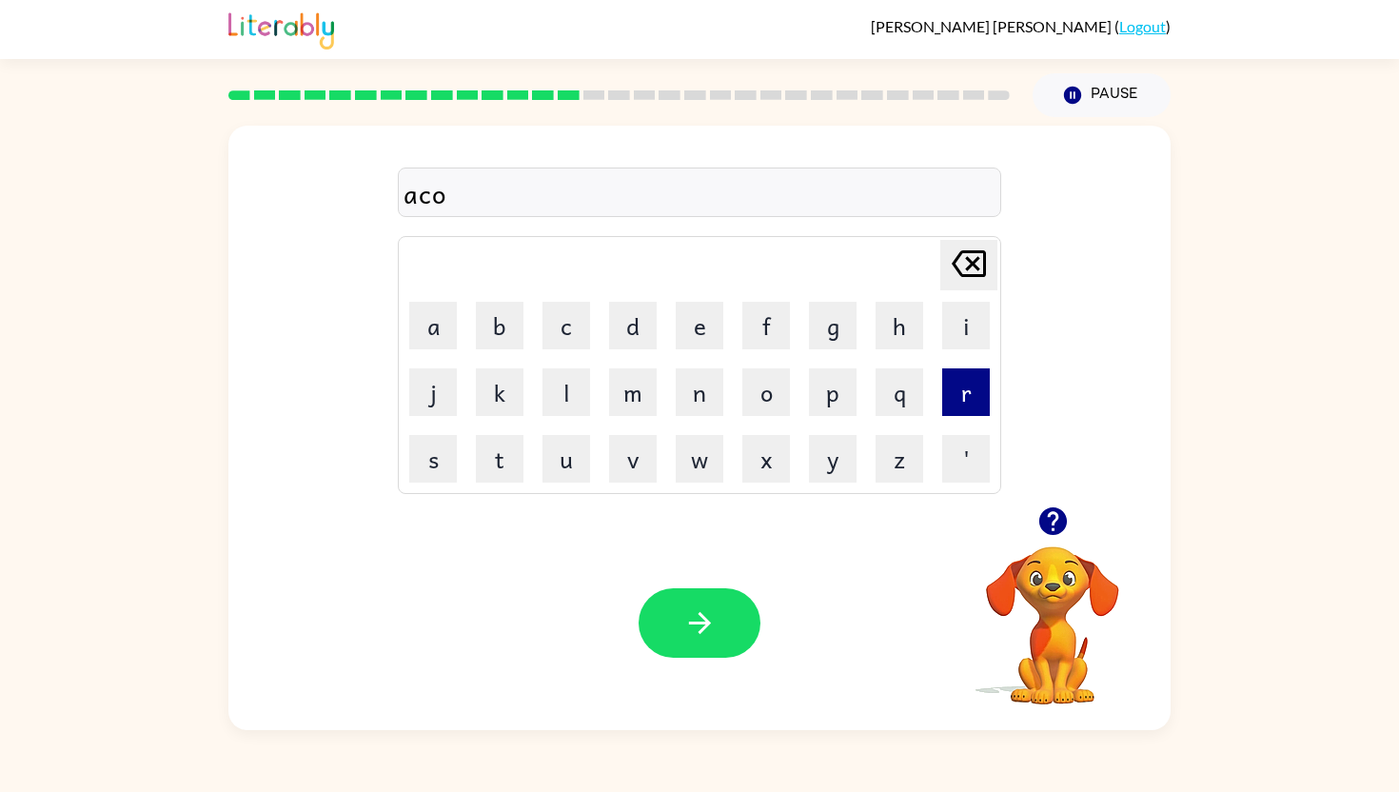
click at [976, 402] on button "r" at bounding box center [966, 392] width 48 height 48
click at [703, 404] on button "n" at bounding box center [700, 392] width 48 height 48
click at [702, 599] on button "button" at bounding box center [699, 622] width 122 height 69
click at [698, 618] on icon "button" at bounding box center [699, 622] width 33 height 33
click at [696, 635] on icon "button" at bounding box center [699, 622] width 33 height 33
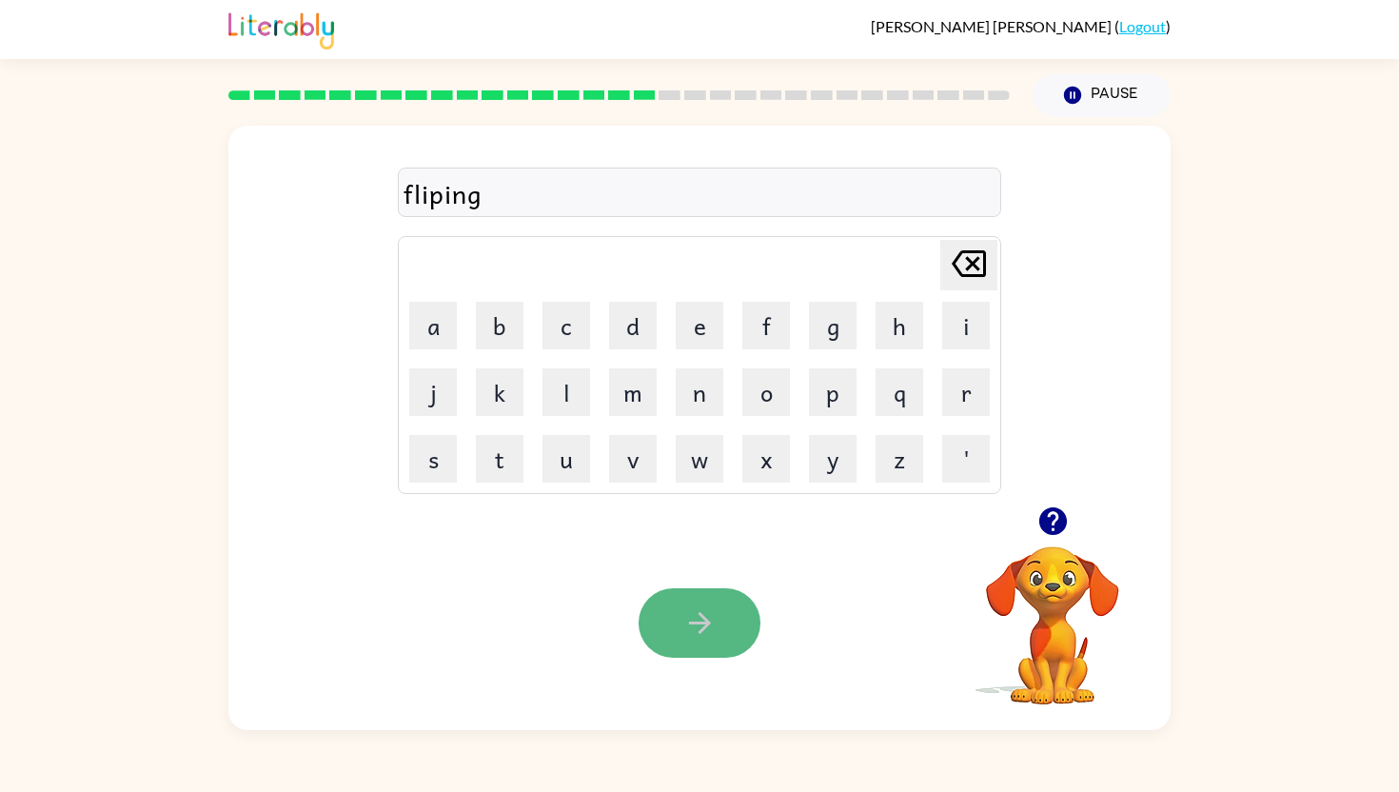
click at [686, 628] on icon "button" at bounding box center [699, 622] width 33 height 33
click at [716, 622] on button "button" at bounding box center [699, 622] width 122 height 69
click at [678, 605] on button "button" at bounding box center [699, 622] width 122 height 69
click at [707, 618] on icon "button" at bounding box center [699, 622] width 33 height 33
click at [715, 649] on button "button" at bounding box center [699, 622] width 122 height 69
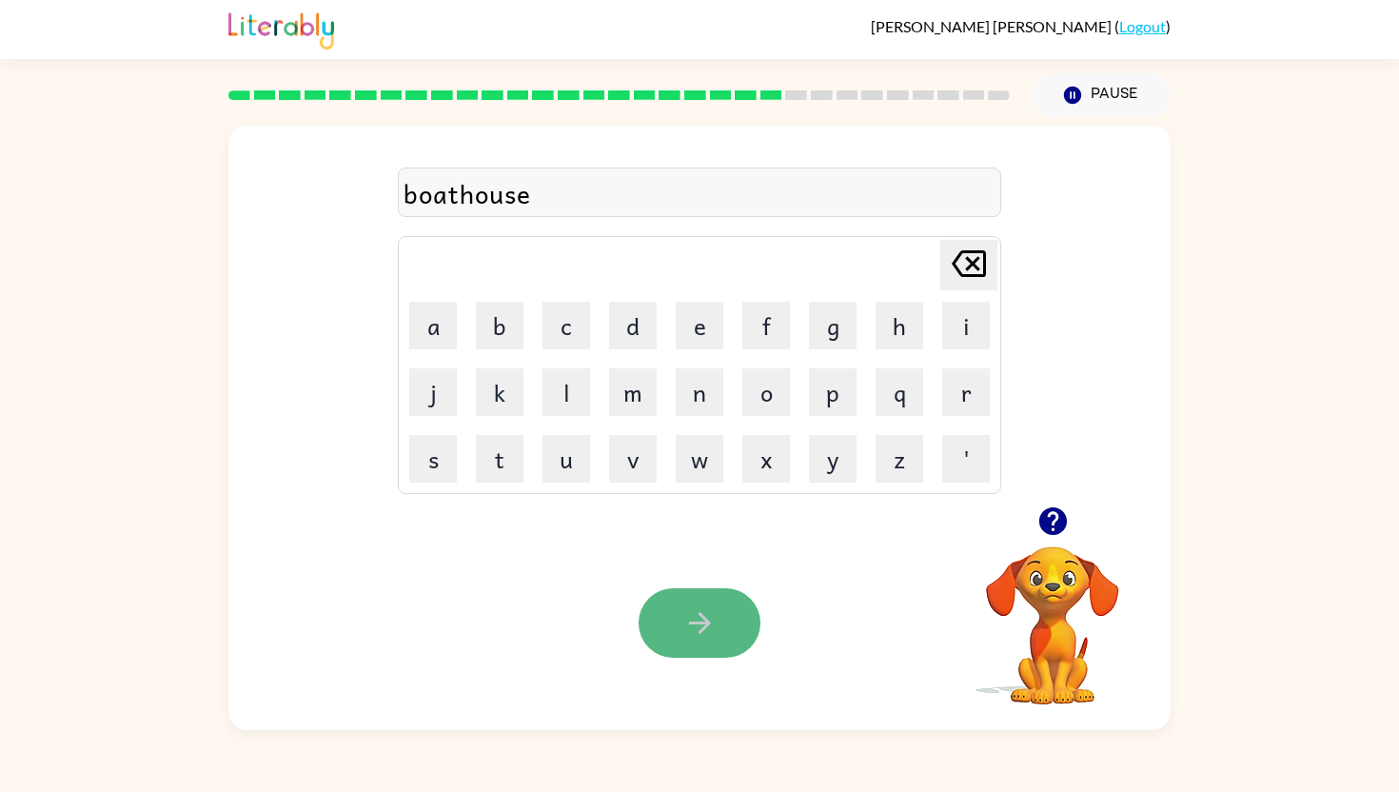
click at [673, 628] on button "button" at bounding box center [699, 622] width 122 height 69
click at [711, 649] on button "button" at bounding box center [699, 622] width 122 height 69
click at [972, 271] on icon "[PERSON_NAME] last character input" at bounding box center [969, 264] width 46 height 46
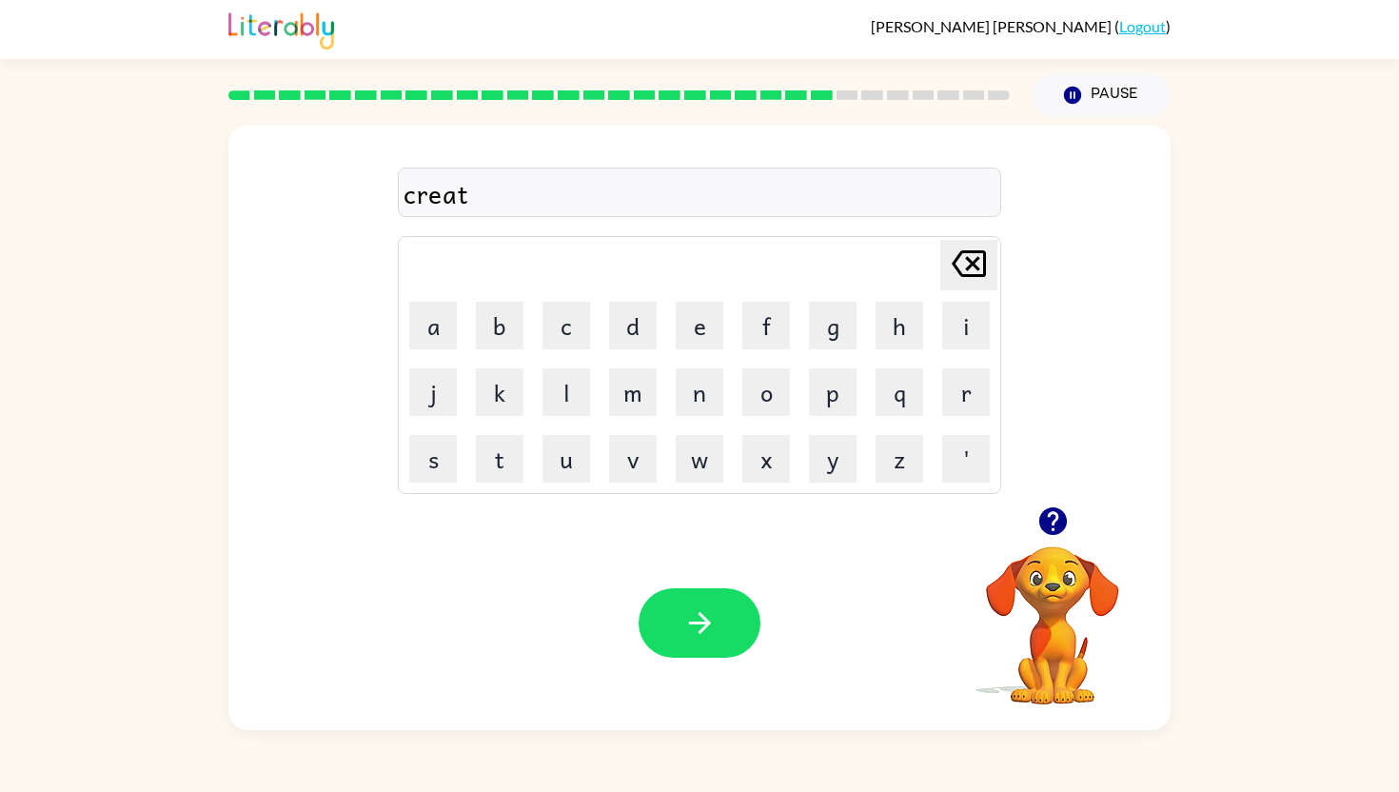
type button "delete"
click at [715, 630] on button "button" at bounding box center [699, 622] width 122 height 69
click at [696, 642] on button "button" at bounding box center [699, 622] width 122 height 69
click at [694, 632] on icon "button" at bounding box center [699, 622] width 33 height 33
click at [703, 630] on icon "button" at bounding box center [699, 622] width 33 height 33
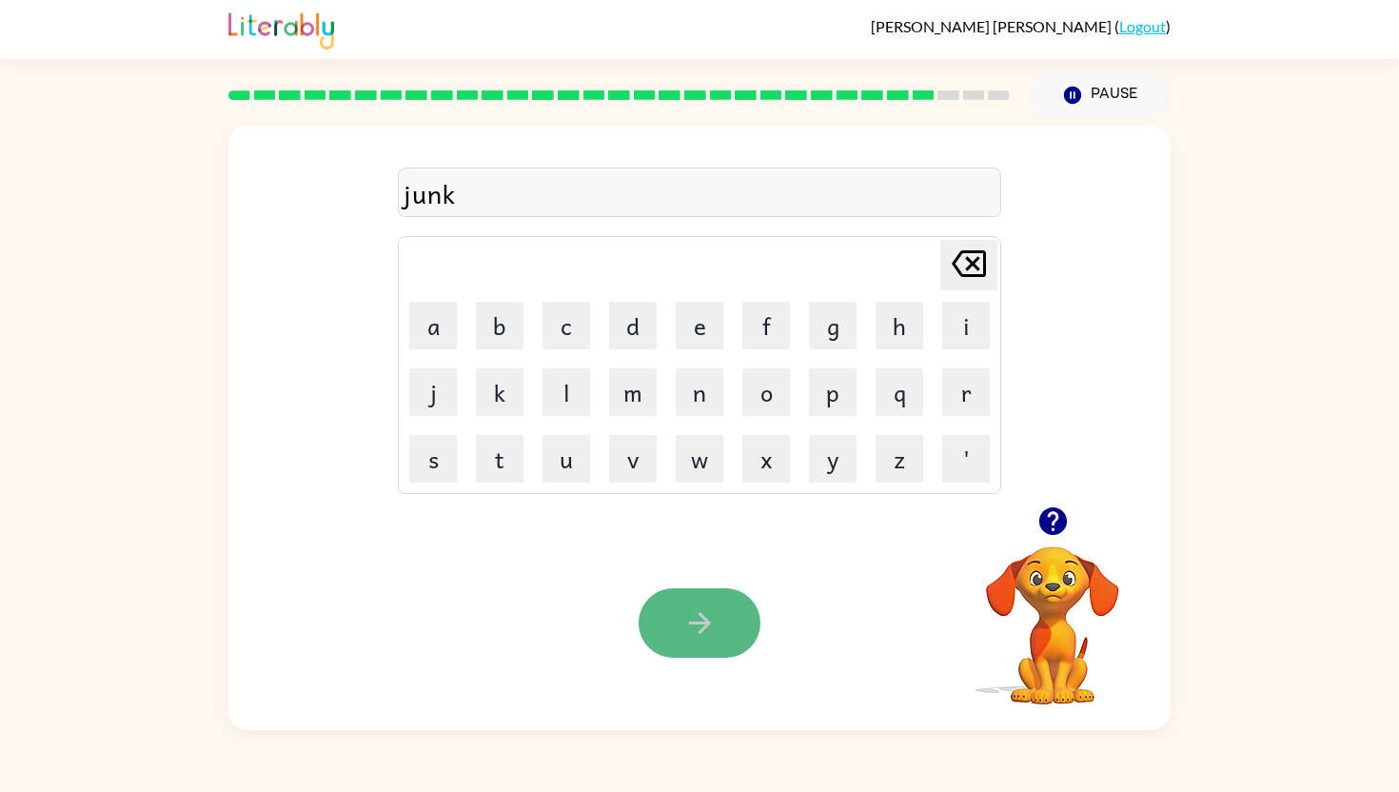
click at [692, 620] on icon "button" at bounding box center [699, 622] width 33 height 33
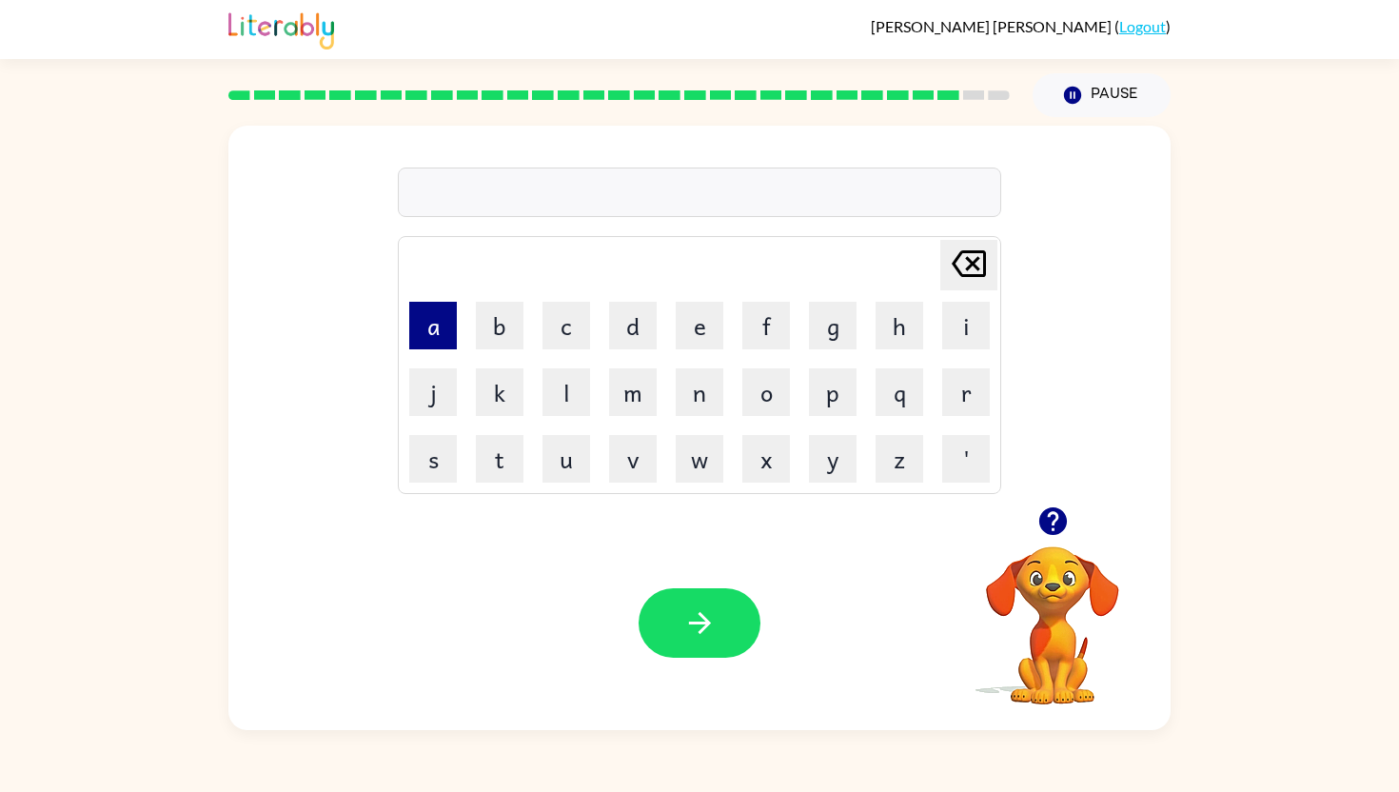
click at [409, 328] on button "a" at bounding box center [433, 326] width 48 height 48
type button "a"
click at [558, 392] on button "l" at bounding box center [566, 392] width 48 height 48
click at [693, 326] on button "e" at bounding box center [700, 326] width 48 height 48
click at [484, 460] on button "t" at bounding box center [500, 459] width 48 height 48
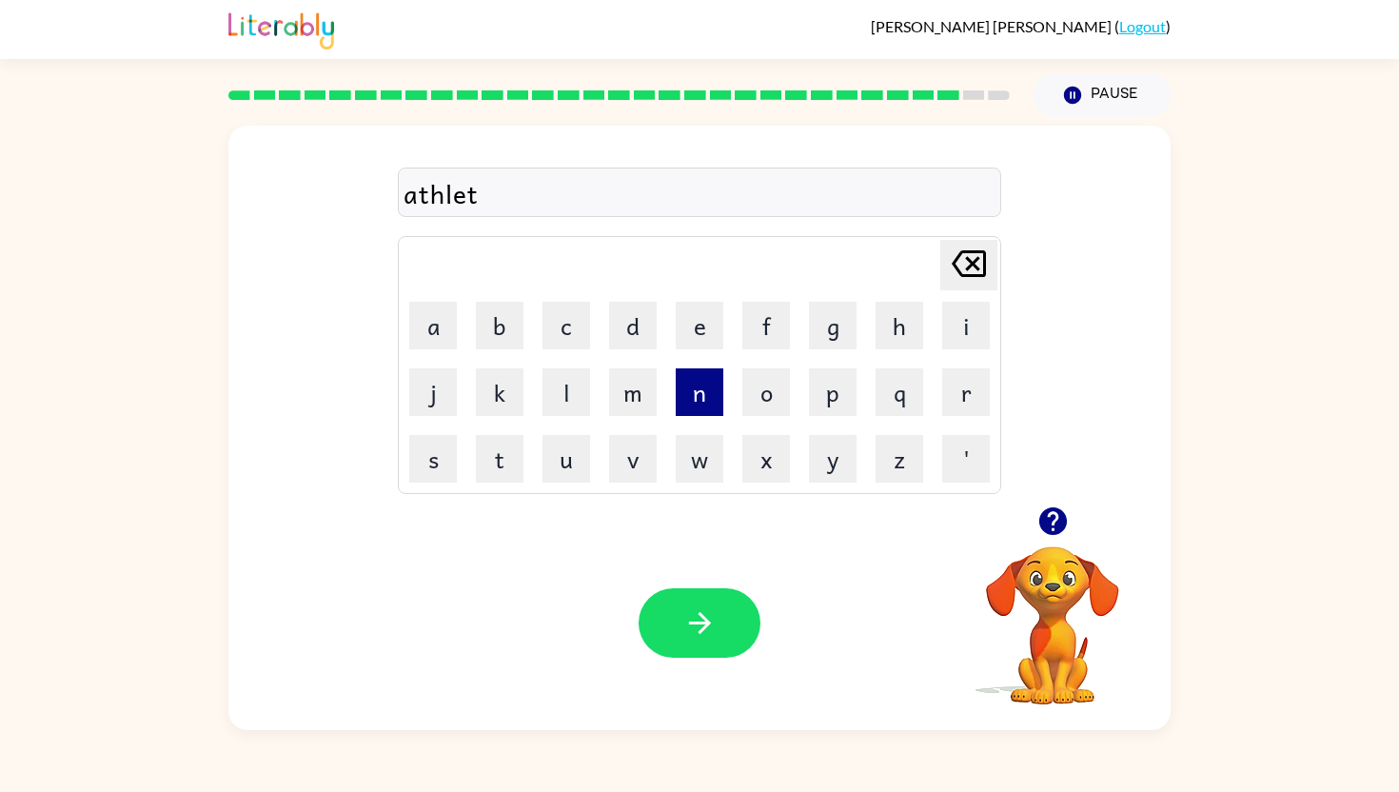
type button "t"
click at [975, 257] on icon at bounding box center [968, 263] width 34 height 27
click at [702, 614] on icon "button" at bounding box center [699, 622] width 33 height 33
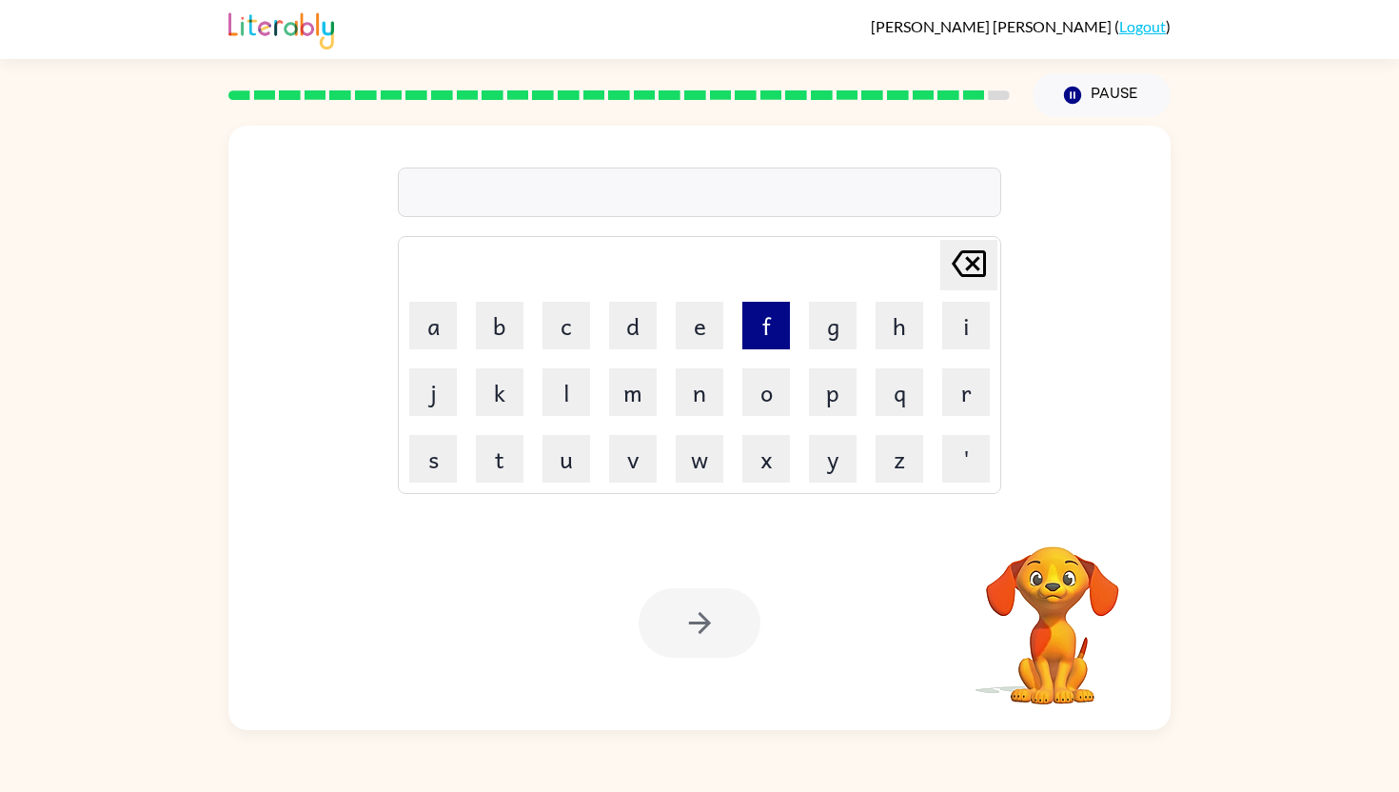
click at [767, 322] on button "f" at bounding box center [766, 326] width 48 height 48
click at [965, 318] on button "i" at bounding box center [966, 326] width 48 height 48
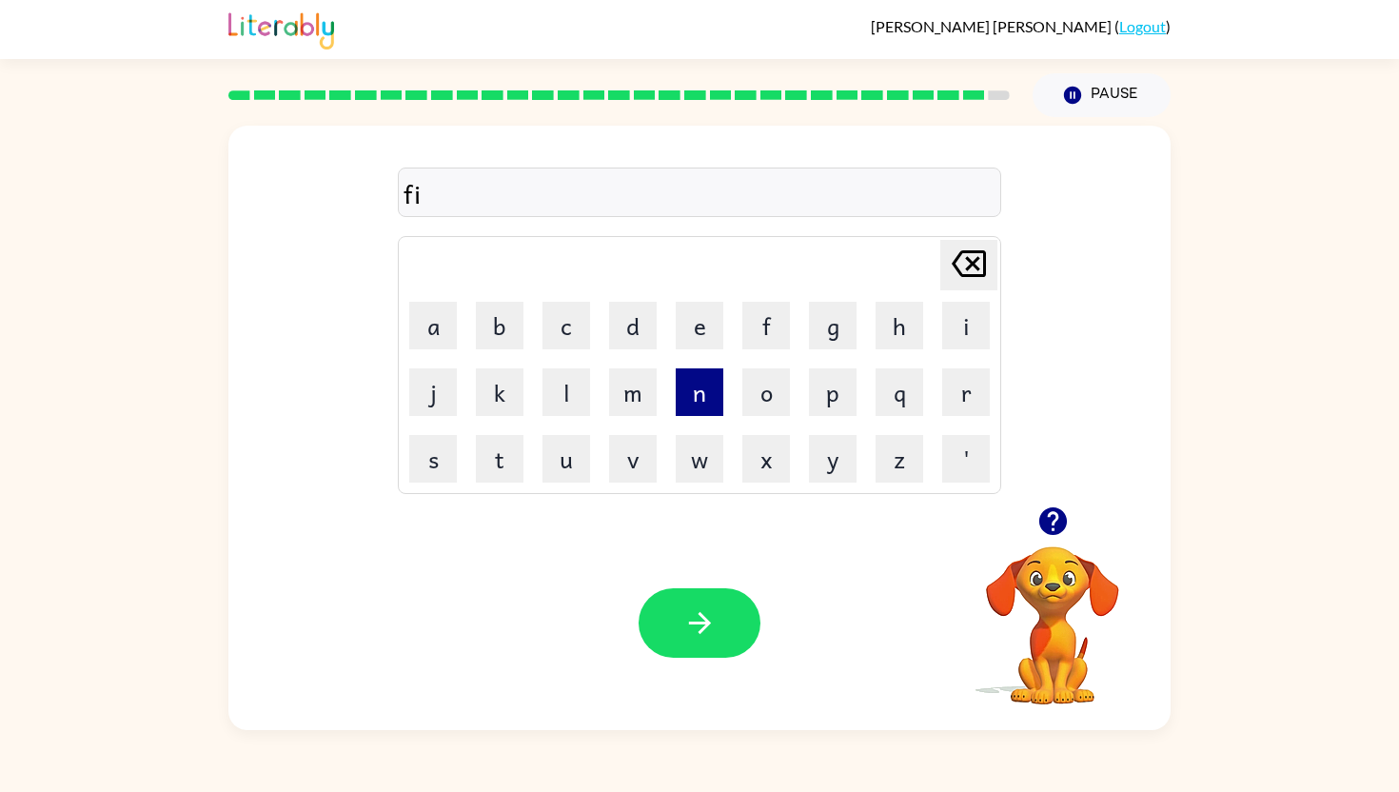
click at [708, 394] on button "n" at bounding box center [700, 392] width 48 height 48
click at [832, 320] on button "g" at bounding box center [833, 326] width 48 height 48
click at [700, 329] on button "e" at bounding box center [700, 326] width 48 height 48
click at [977, 387] on button "r" at bounding box center [966, 392] width 48 height 48
type button "r"
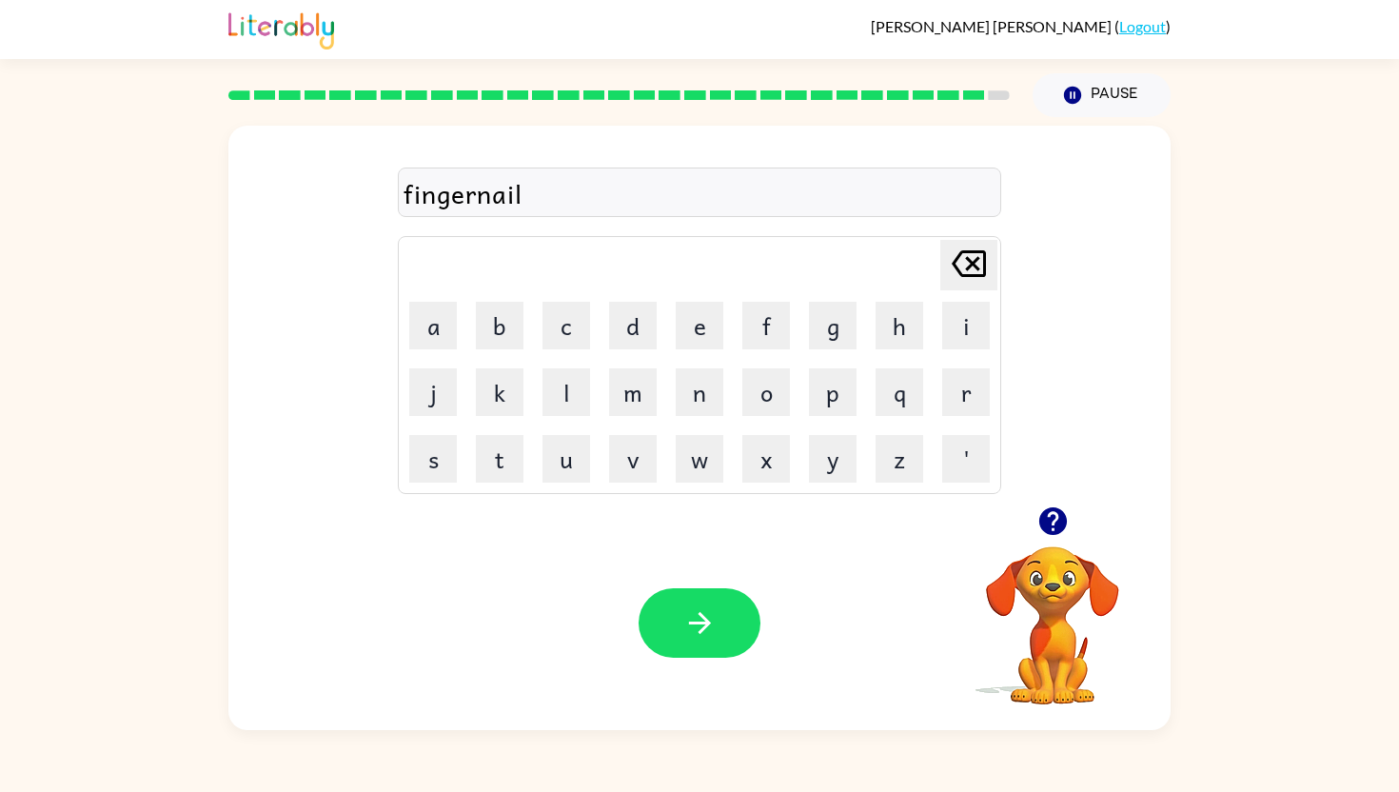
click at [734, 664] on div "Your browser must support playing .mp4 files to use Literably. Please try using…" at bounding box center [699, 623] width 942 height 214
click at [731, 634] on button "button" at bounding box center [699, 622] width 122 height 69
